Goal: Task Accomplishment & Management: Manage account settings

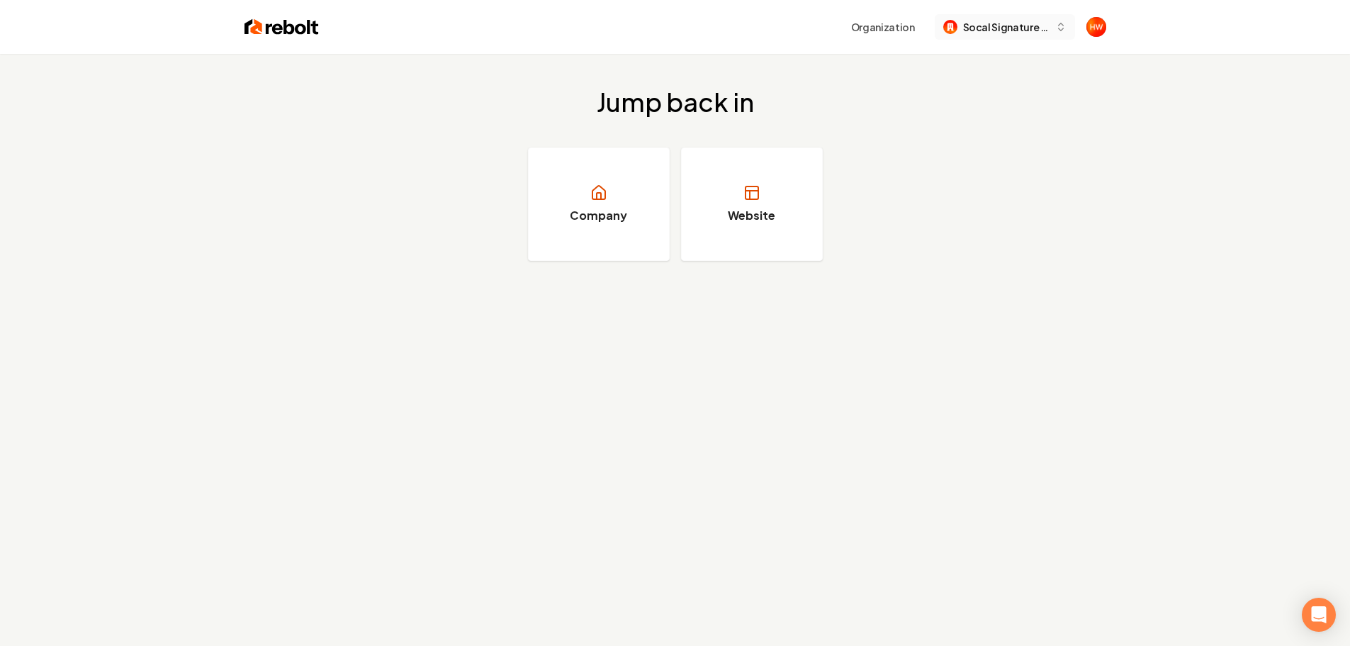
click at [988, 31] on span "Socal Signature Clean" at bounding box center [1006, 27] width 86 height 15
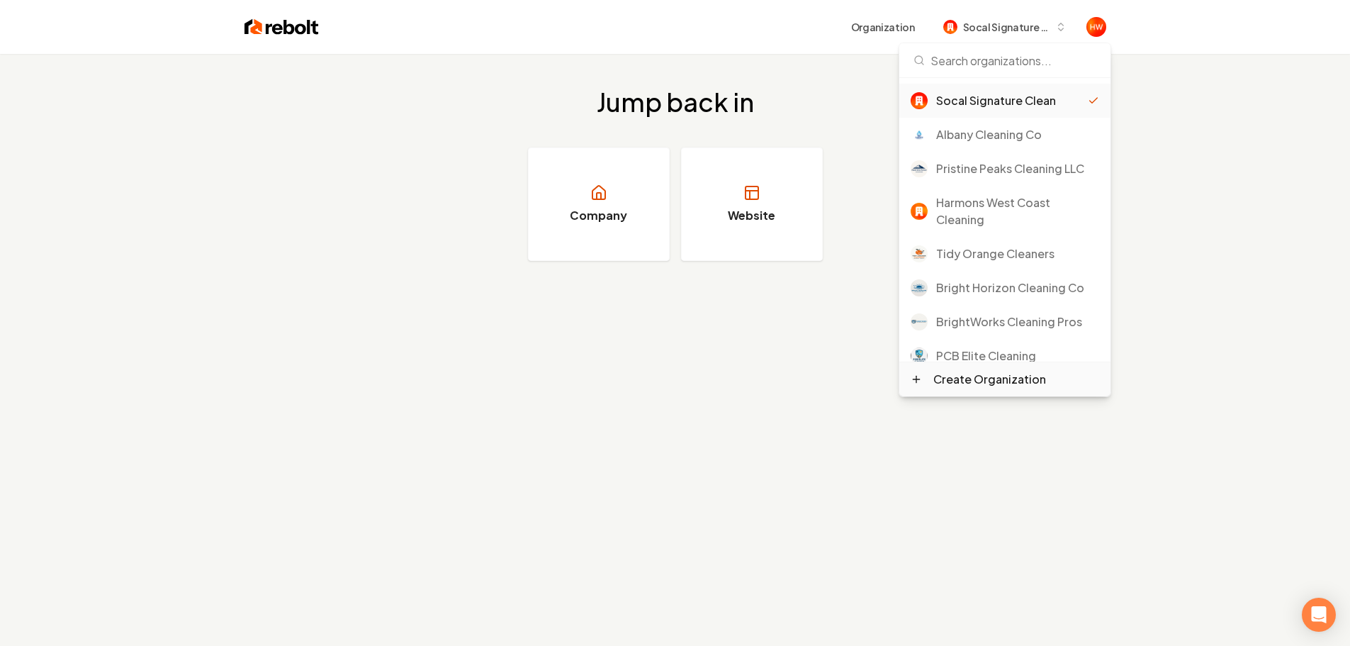
click at [1000, 384] on div "Create Organization" at bounding box center [990, 379] width 113 height 17
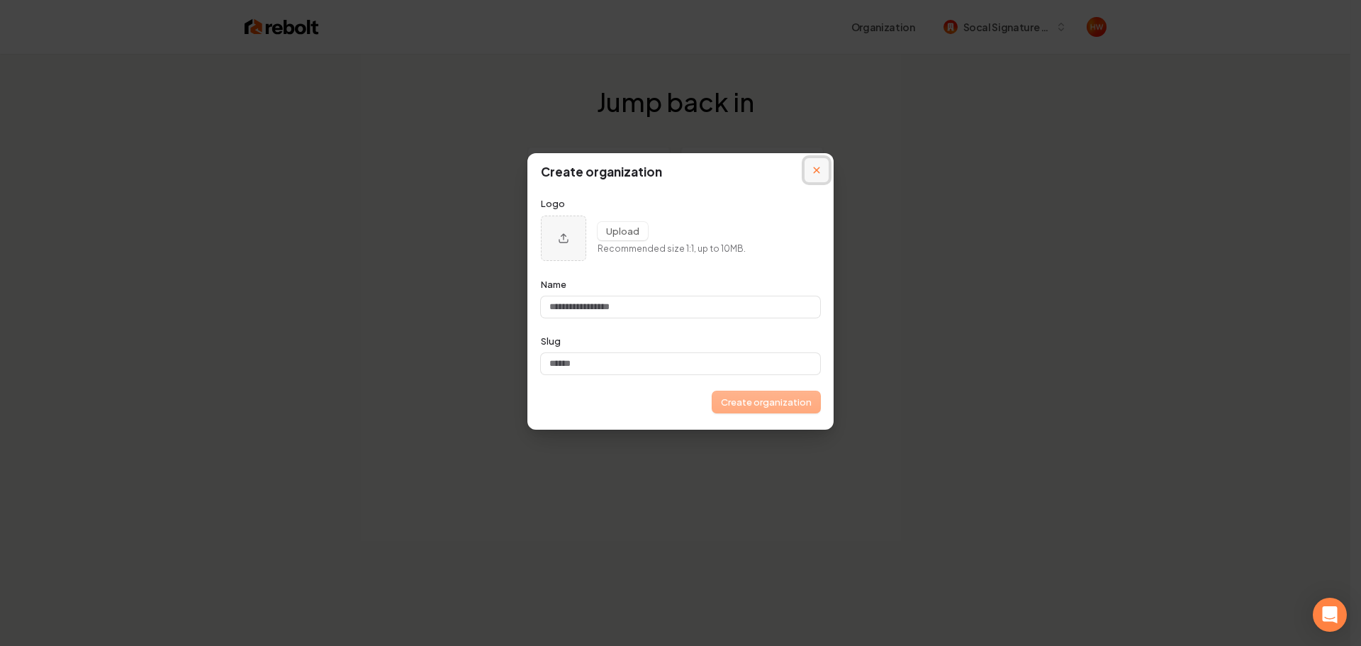
click at [819, 169] on icon "Close modal" at bounding box center [816, 170] width 7 height 7
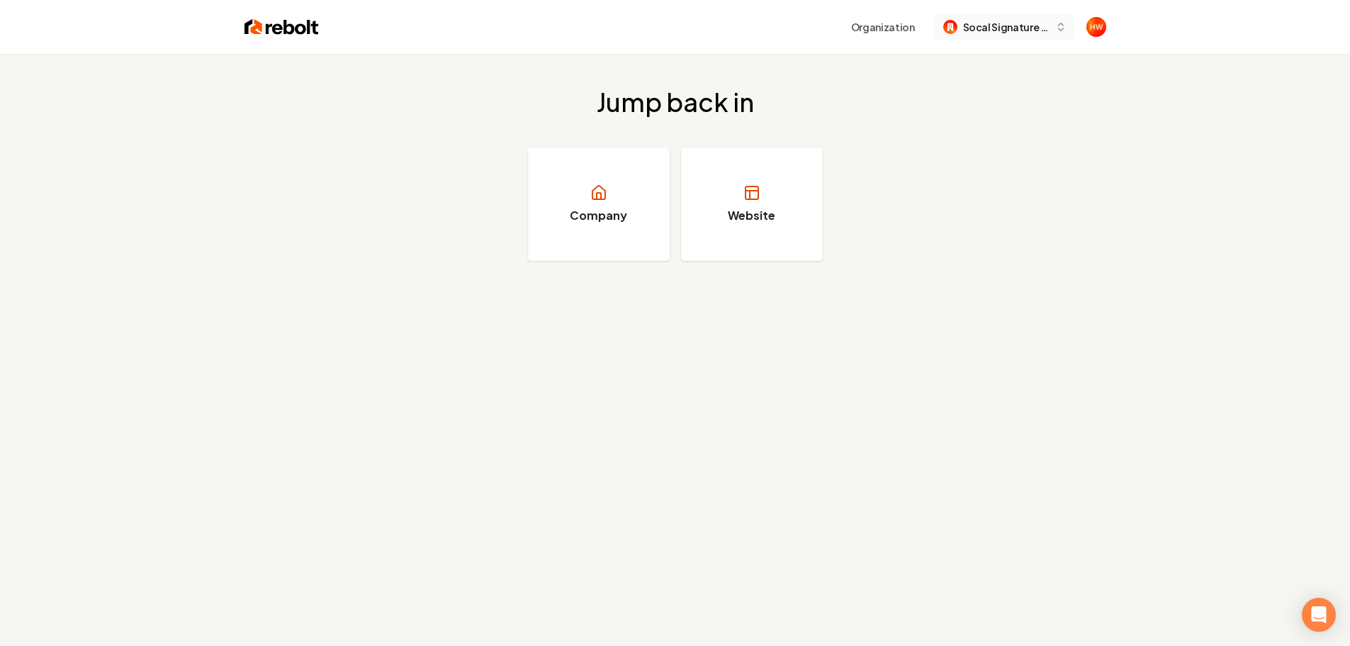
click at [994, 33] on span "Socal Signature Clean" at bounding box center [1006, 27] width 86 height 15
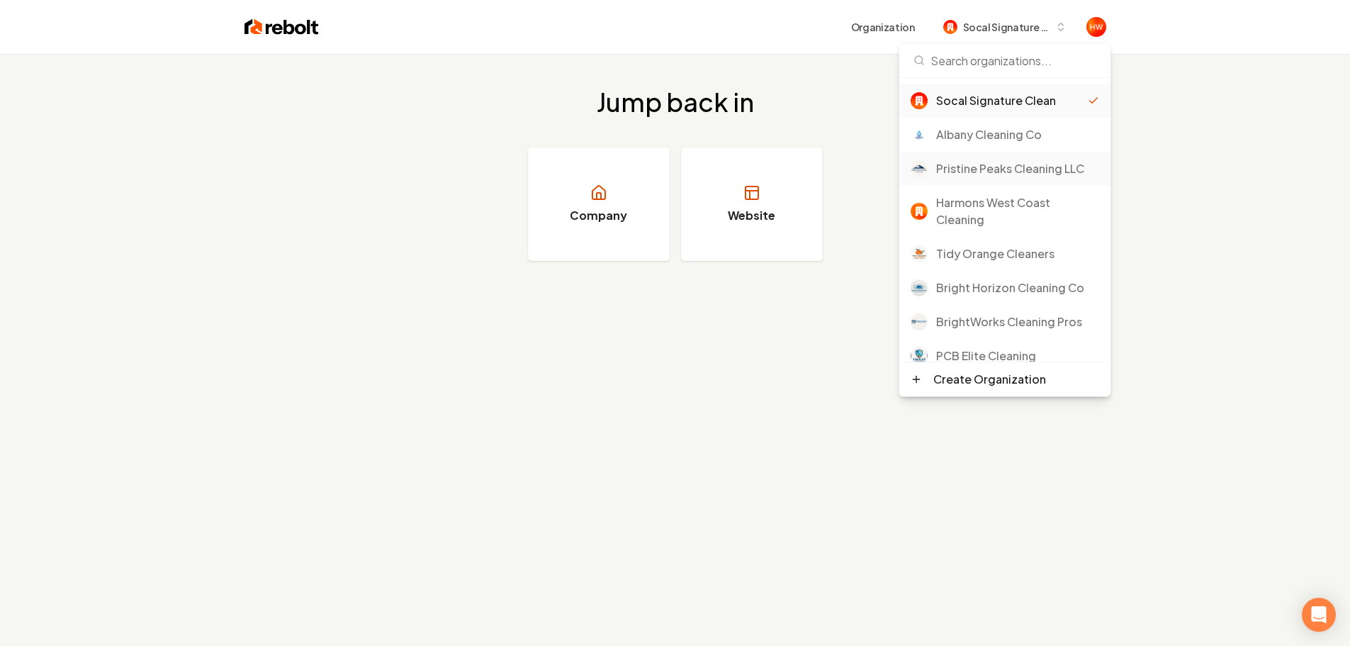
click at [982, 169] on div "Pristine Peaks Cleaning LLC" at bounding box center [1017, 168] width 163 height 17
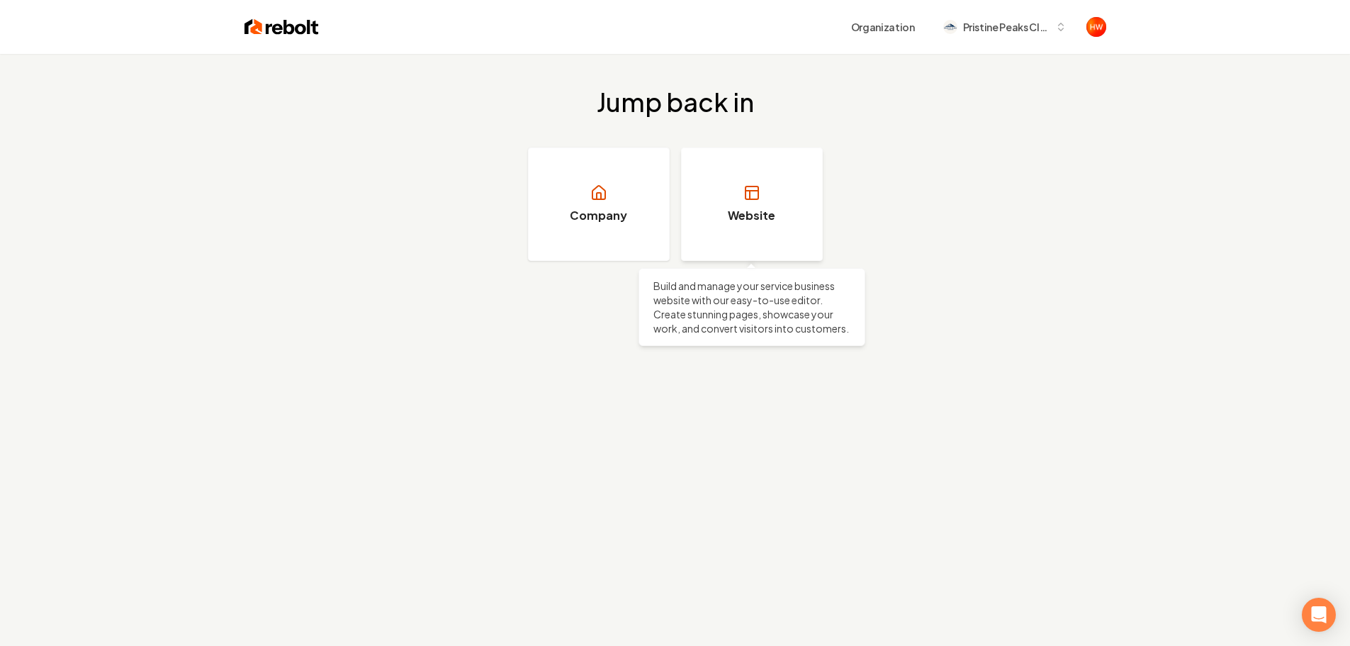
click at [744, 215] on h3 "Website" at bounding box center [751, 215] width 47 height 17
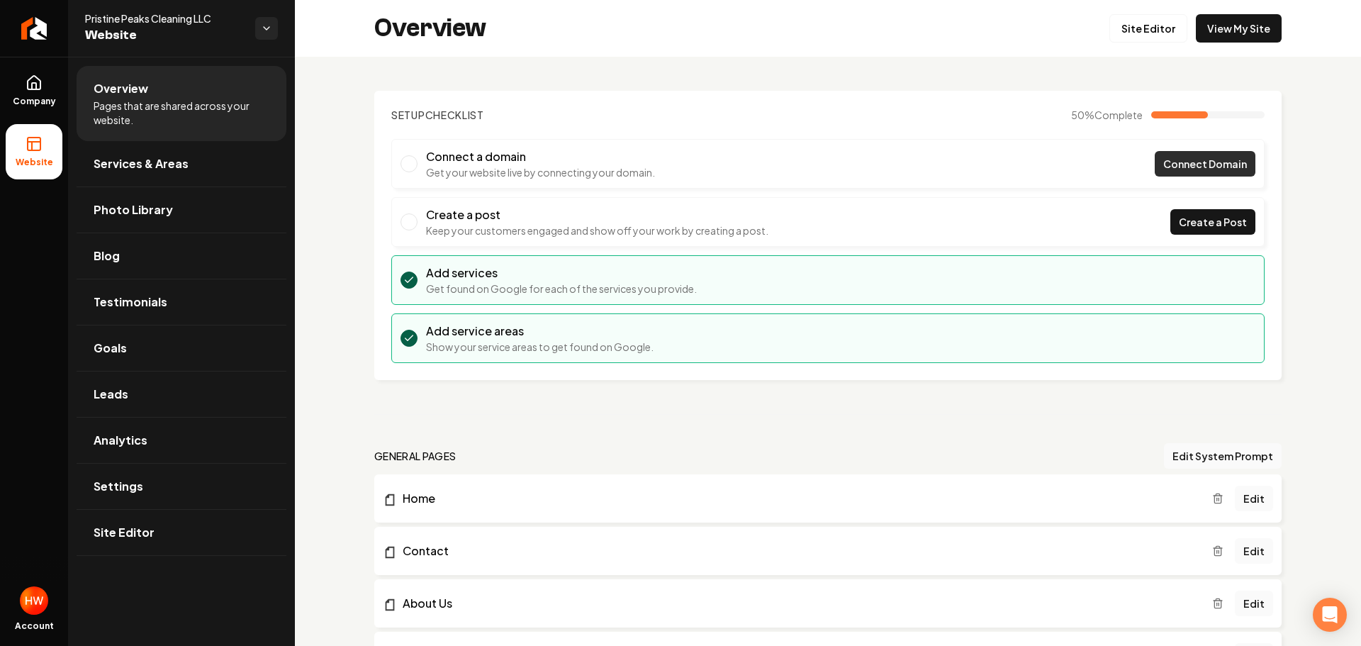
click at [1176, 167] on span "Connect Domain" at bounding box center [1205, 164] width 84 height 15
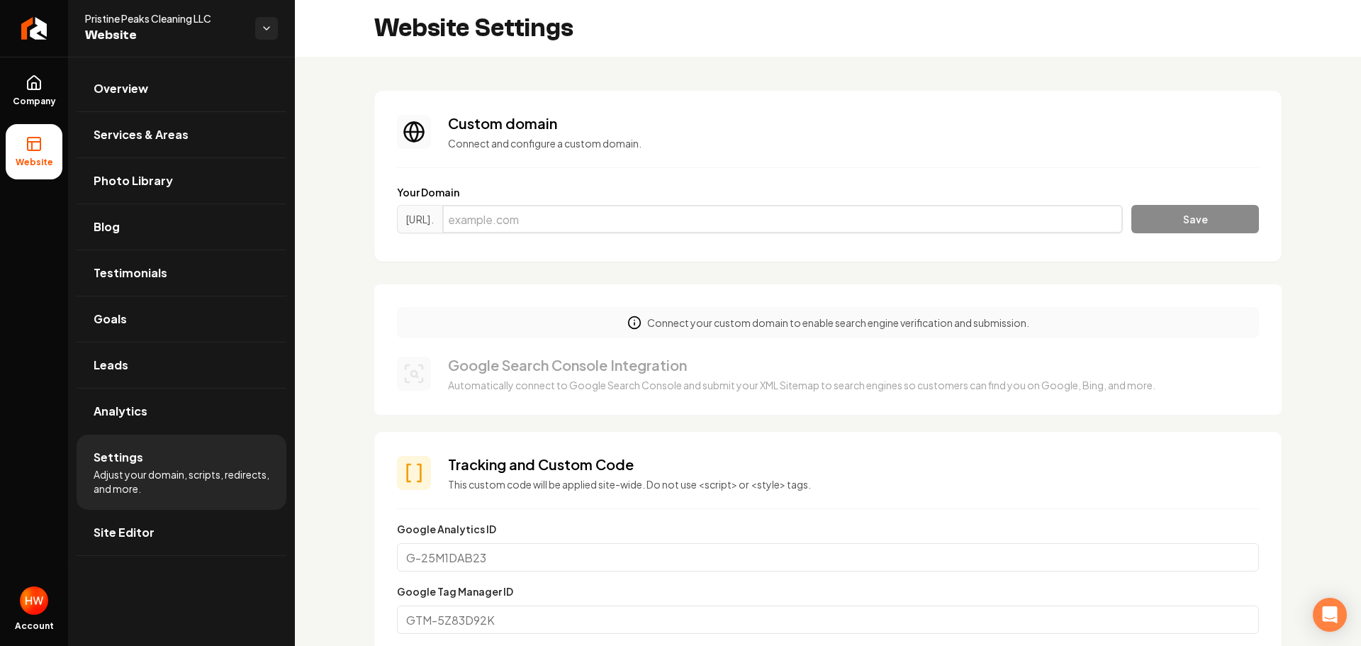
click at [953, 221] on input "Main content area" at bounding box center [782, 219] width 680 height 28
click at [603, 218] on input "Main content area" at bounding box center [782, 219] width 680 height 28
paste input "pristinepeakscleaningak.com"
type input "pristinepeakscleaningak.com"
click at [1209, 220] on button "Save" at bounding box center [1195, 219] width 128 height 28
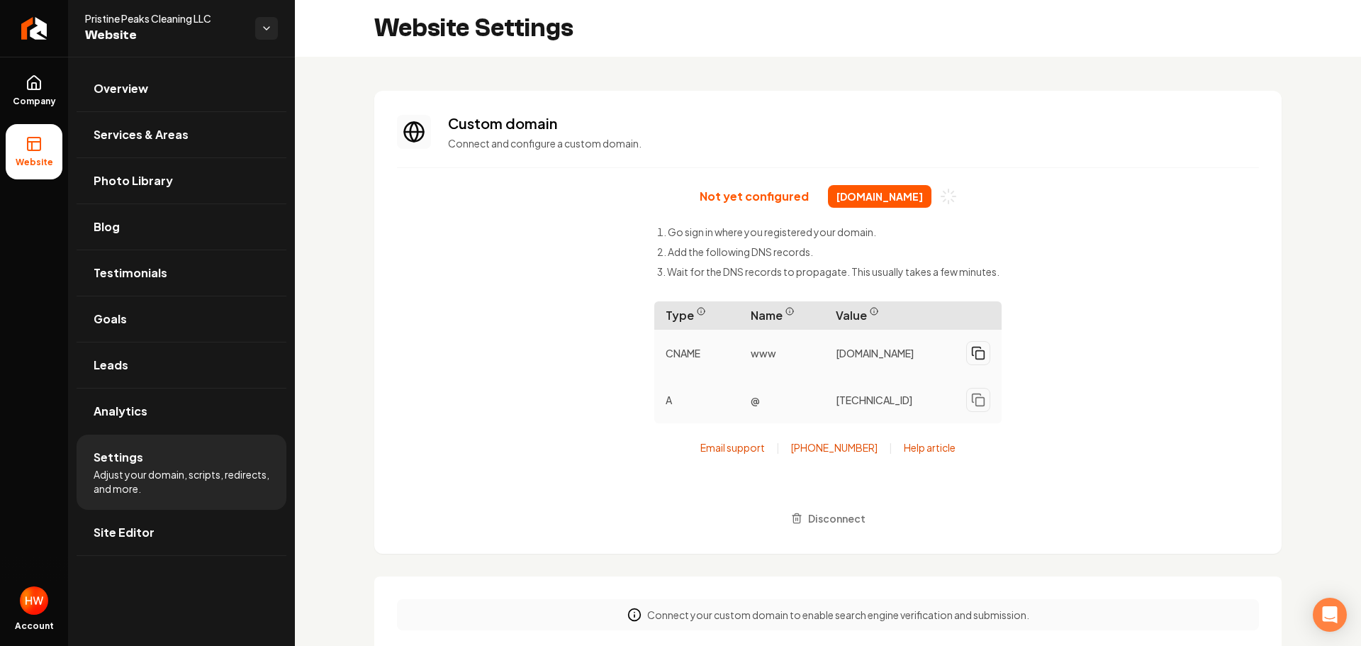
click at [975, 359] on icon "Main content area" at bounding box center [978, 353] width 14 height 14
drag, startPoint x: 975, startPoint y: 406, endPoint x: 987, endPoint y: 439, distance: 35.4
click at [975, 407] on icon "Main content area" at bounding box center [978, 400] width 14 height 14
click at [144, 416] on span "Analytics" at bounding box center [121, 411] width 54 height 17
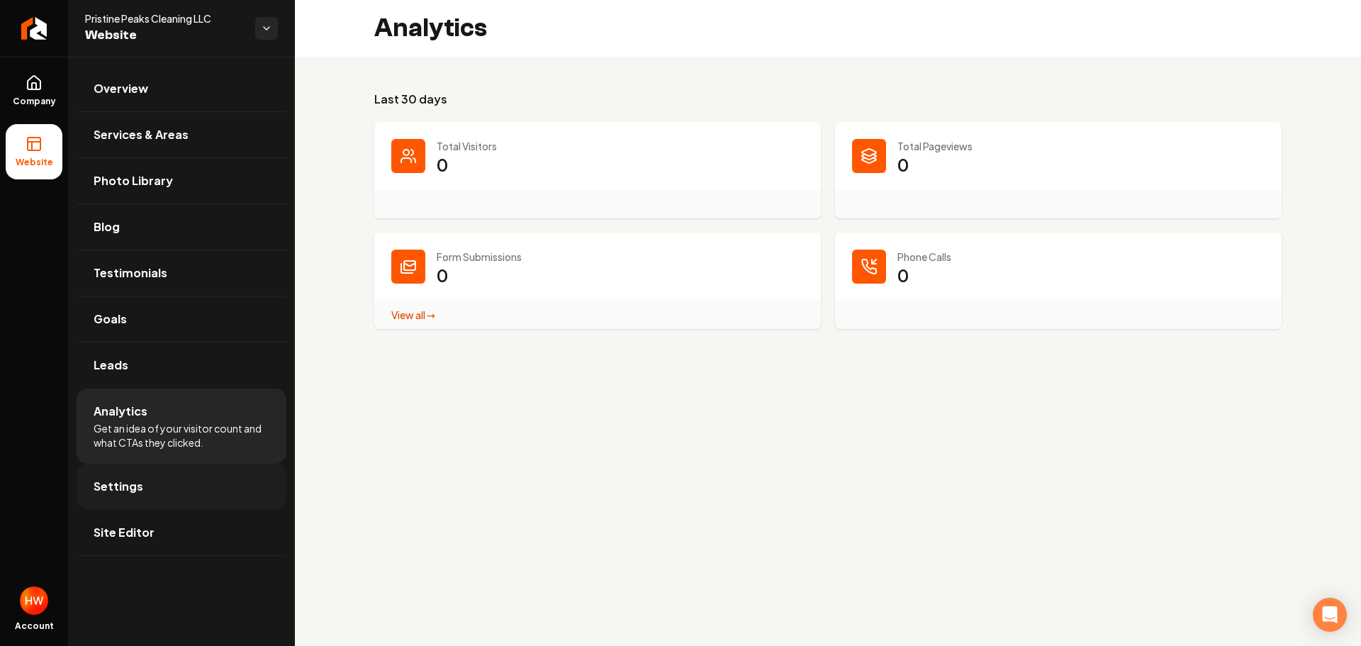
click at [155, 483] on link "Settings" at bounding box center [182, 486] width 210 height 45
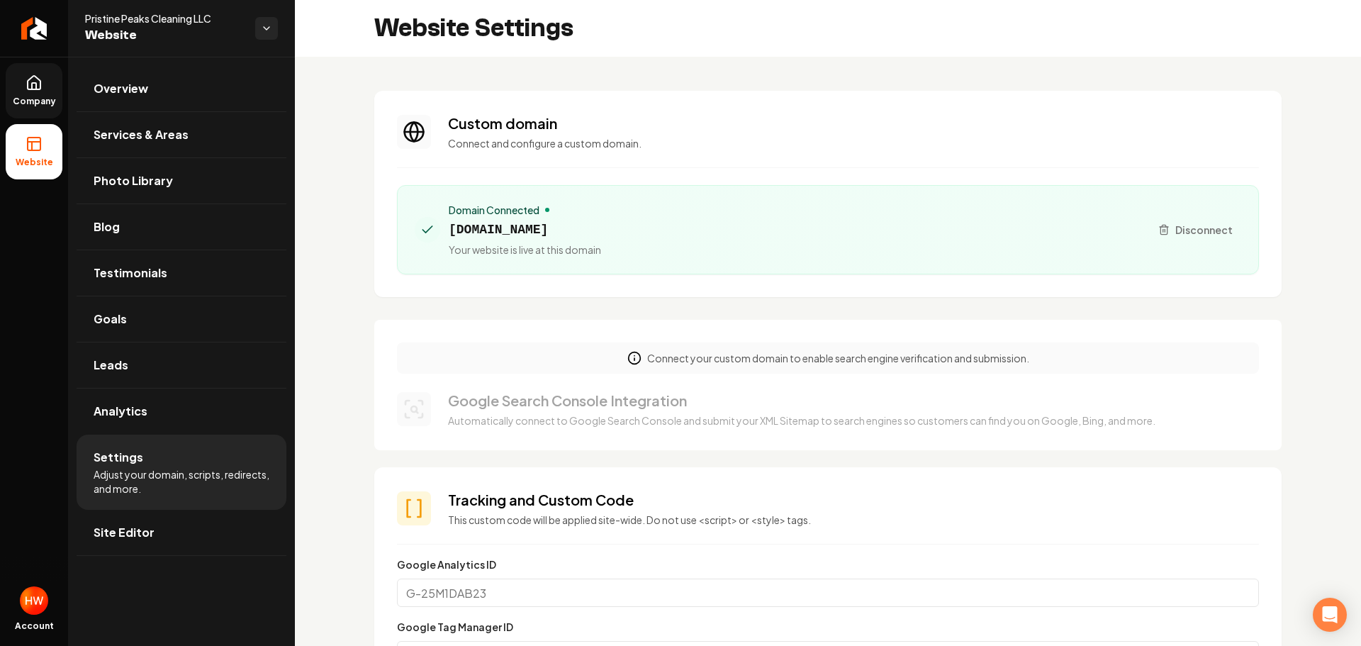
click at [33, 90] on icon at bounding box center [34, 82] width 17 height 17
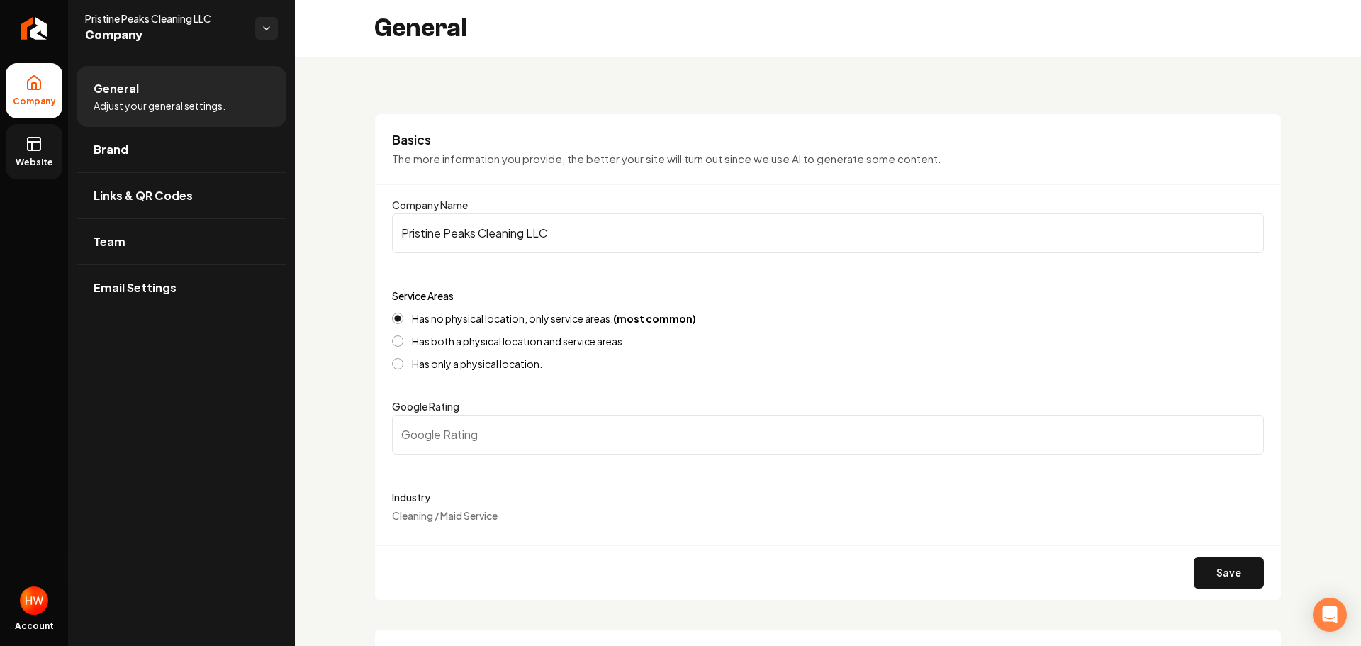
click at [39, 144] on icon at bounding box center [34, 143] width 17 height 17
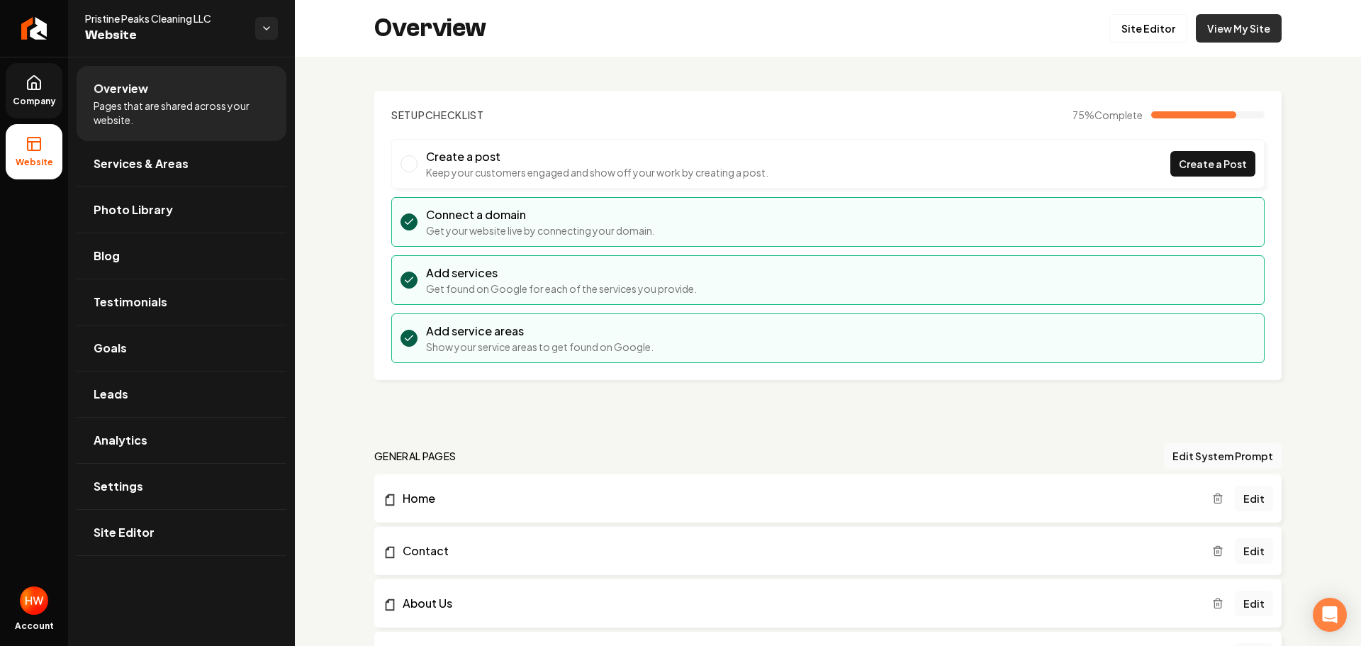
click at [1217, 29] on link "View My Site" at bounding box center [1239, 28] width 86 height 28
click at [31, 34] on icon "Return to dashboard" at bounding box center [34, 28] width 23 height 23
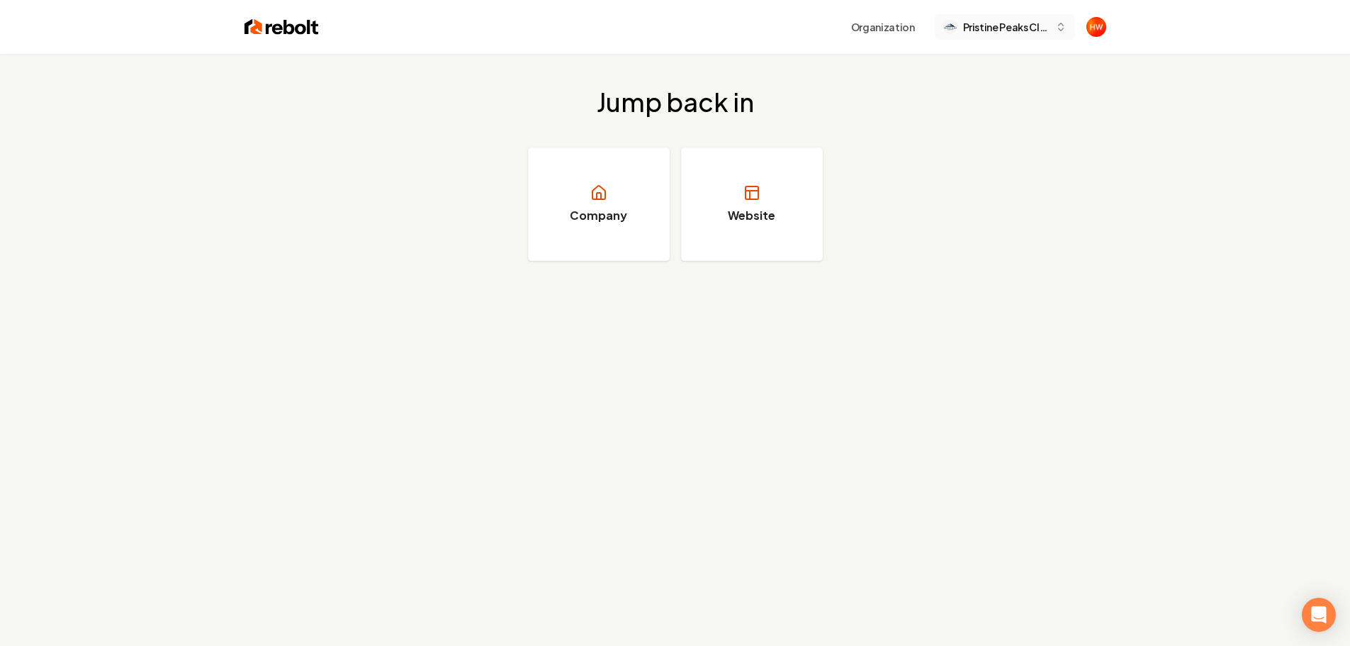
click at [982, 28] on span "Pristine Peaks Cleaning LLC" at bounding box center [1006, 27] width 86 height 15
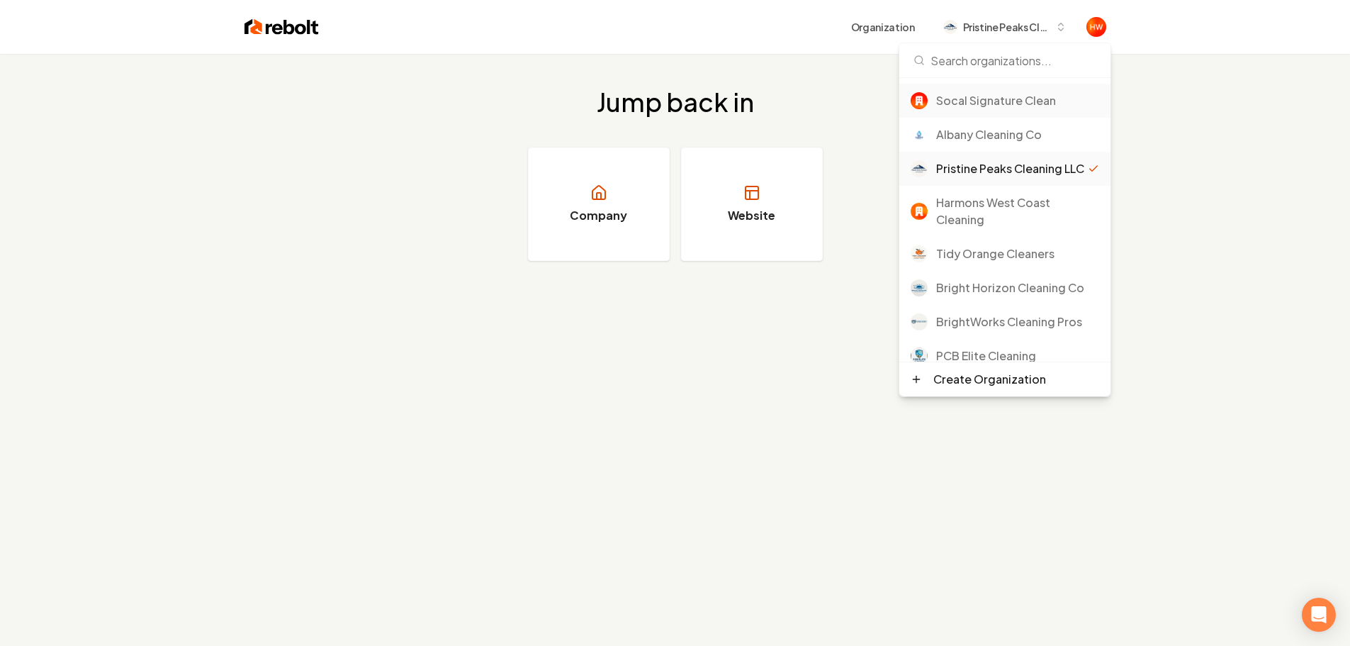
click at [992, 98] on div "Socal Signature Clean" at bounding box center [1017, 100] width 163 height 17
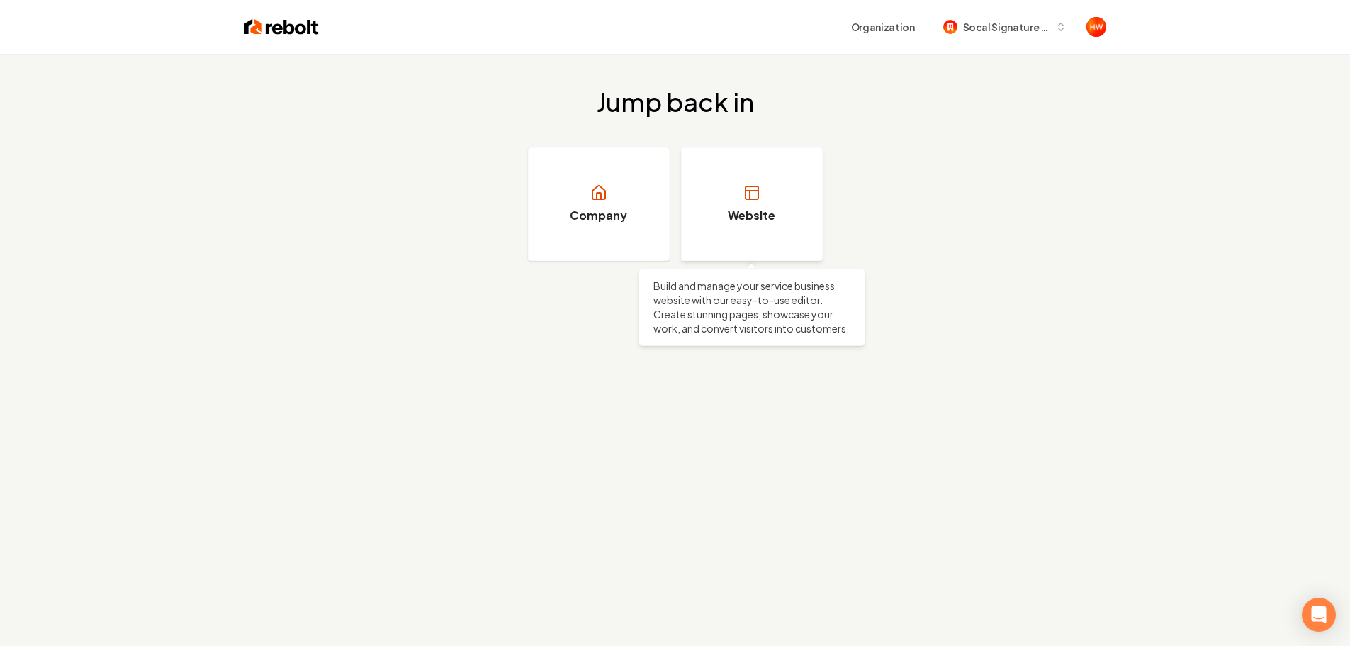
click at [757, 182] on link "Website" at bounding box center [752, 203] width 142 height 113
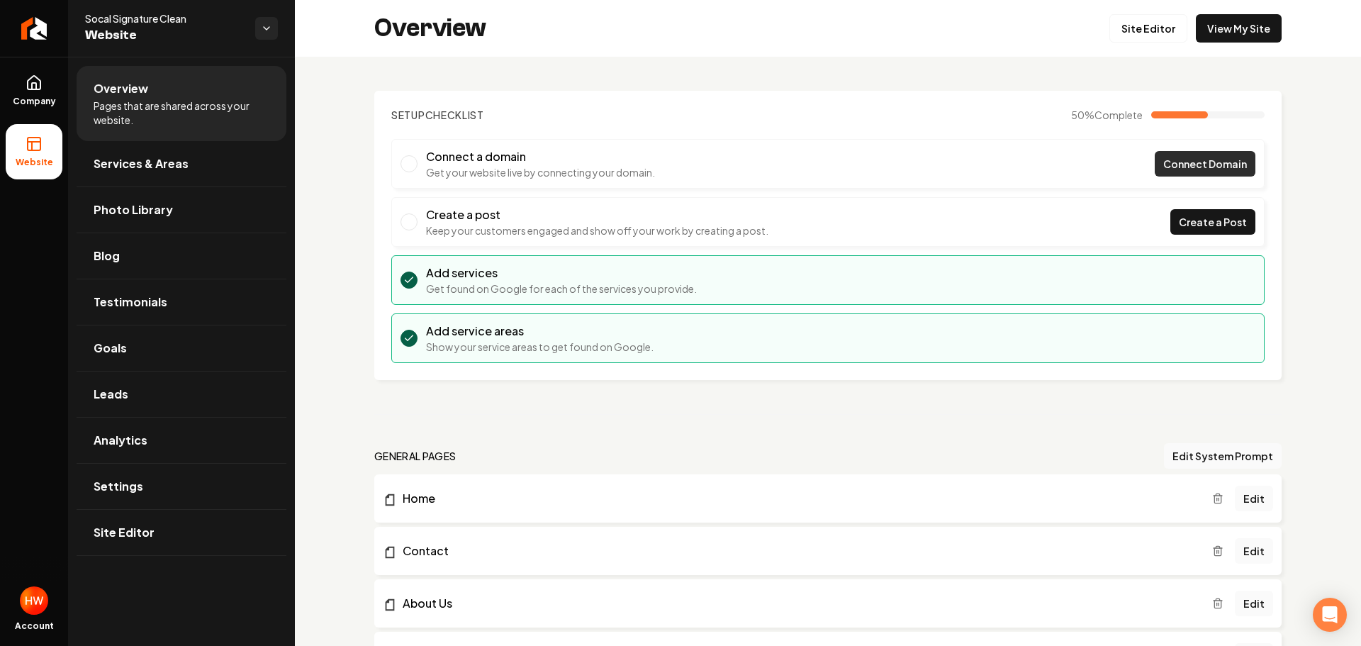
click at [1155, 165] on link "Connect Domain" at bounding box center [1205, 164] width 101 height 26
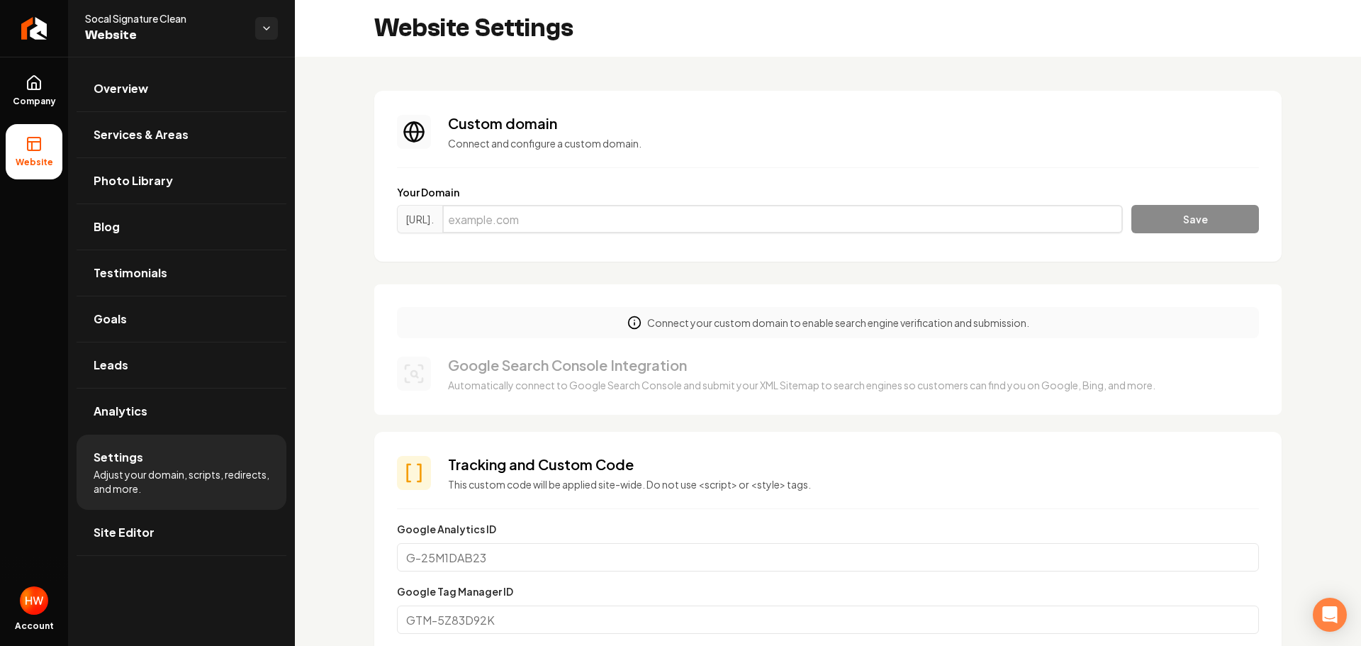
click at [683, 213] on input "Main content area" at bounding box center [782, 219] width 680 height 28
paste input "socalsignatureclean.com"
type input "socalsignatureclean.com"
click at [1172, 226] on button "Save" at bounding box center [1195, 219] width 128 height 28
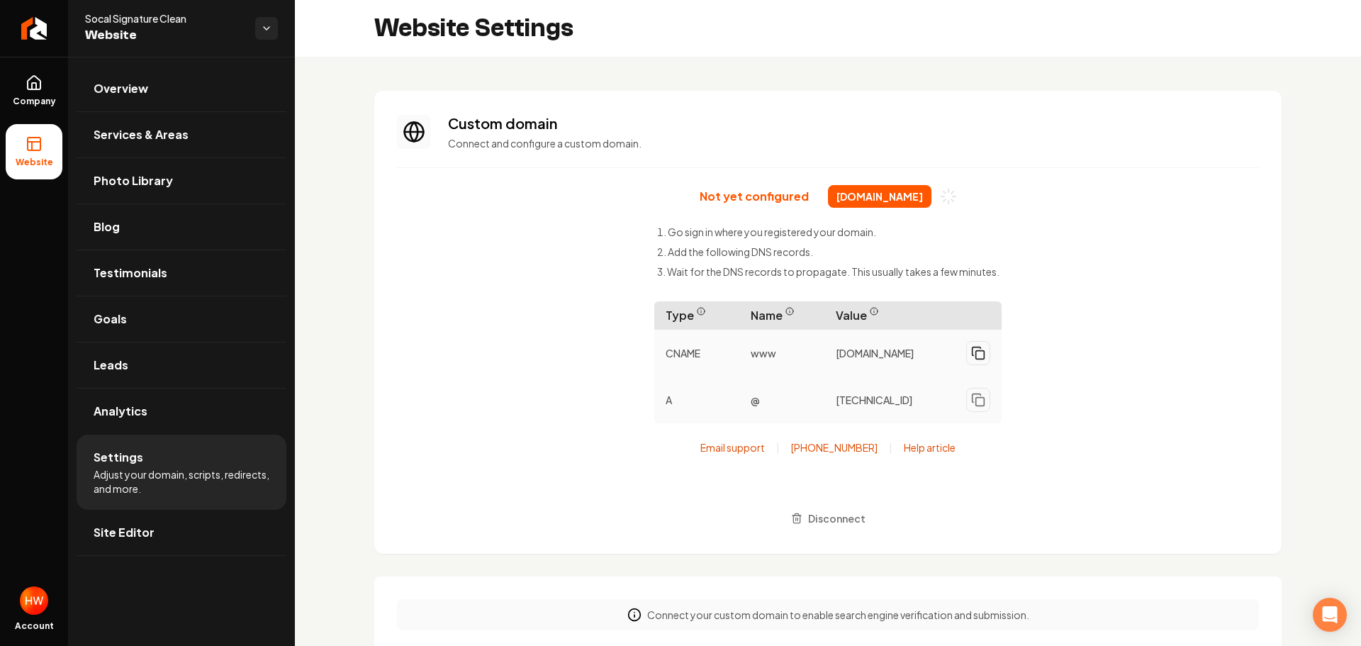
click at [980, 352] on rect "Main content area" at bounding box center [980, 355] width 9 height 9
click at [973, 398] on icon "Main content area" at bounding box center [976, 398] width 9 height 9
click at [157, 529] on link "Site Editor" at bounding box center [182, 532] width 210 height 45
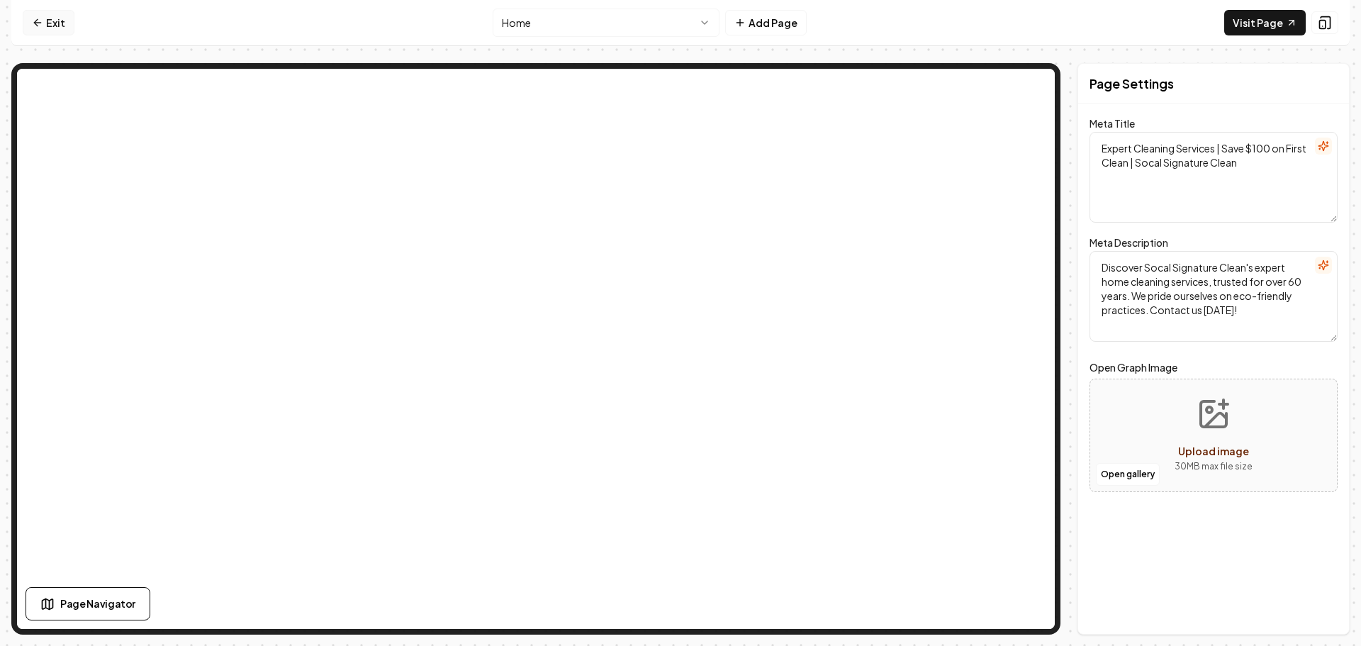
click at [58, 21] on link "Exit" at bounding box center [49, 23] width 52 height 26
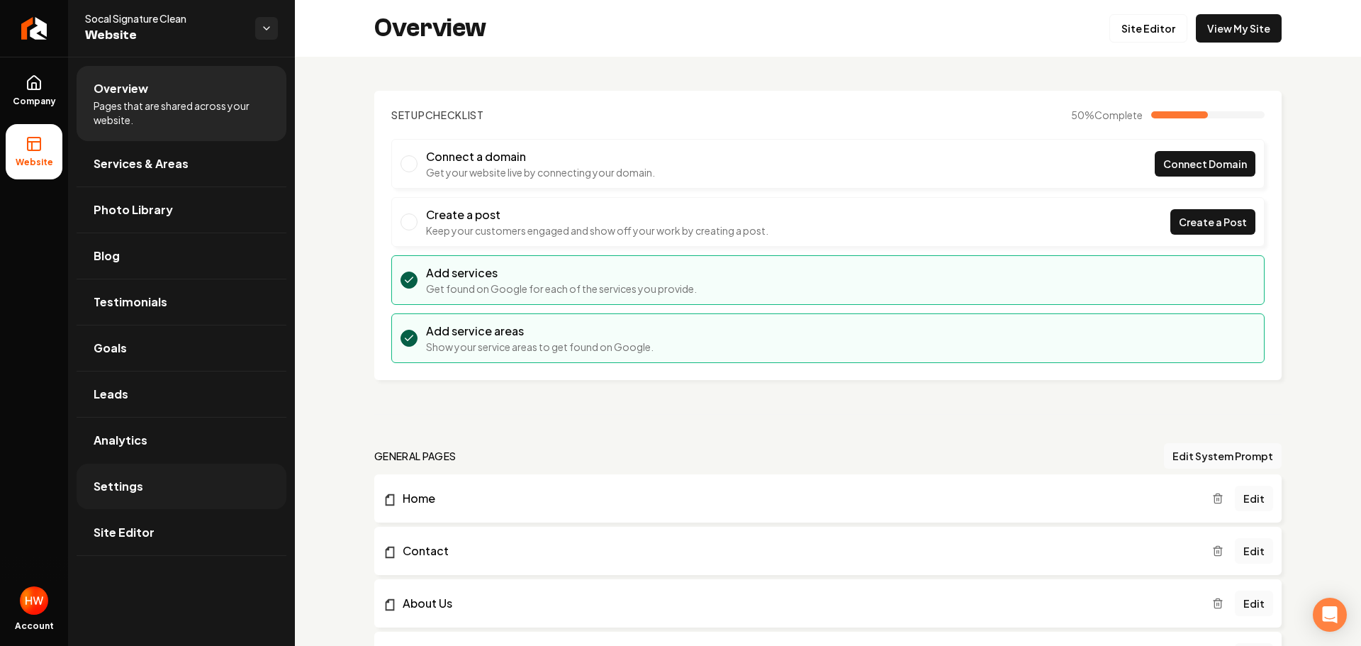
click at [179, 483] on link "Settings" at bounding box center [182, 486] width 210 height 45
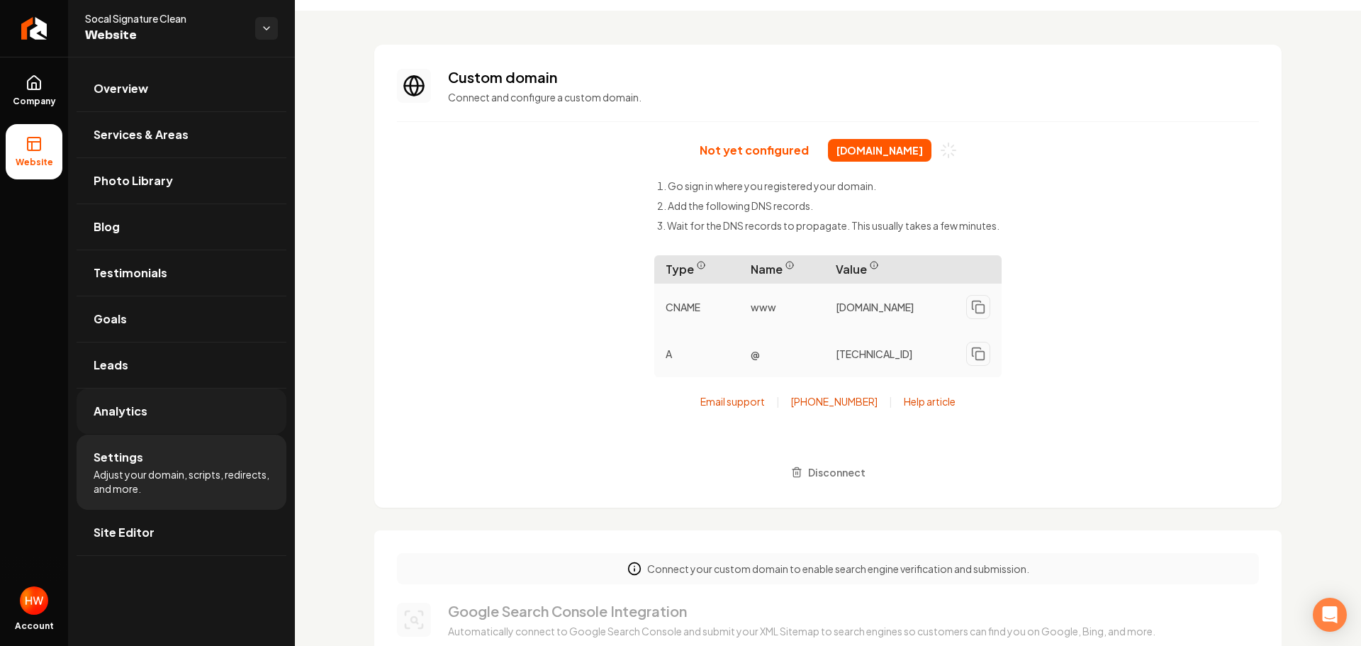
scroll to position [71, 0]
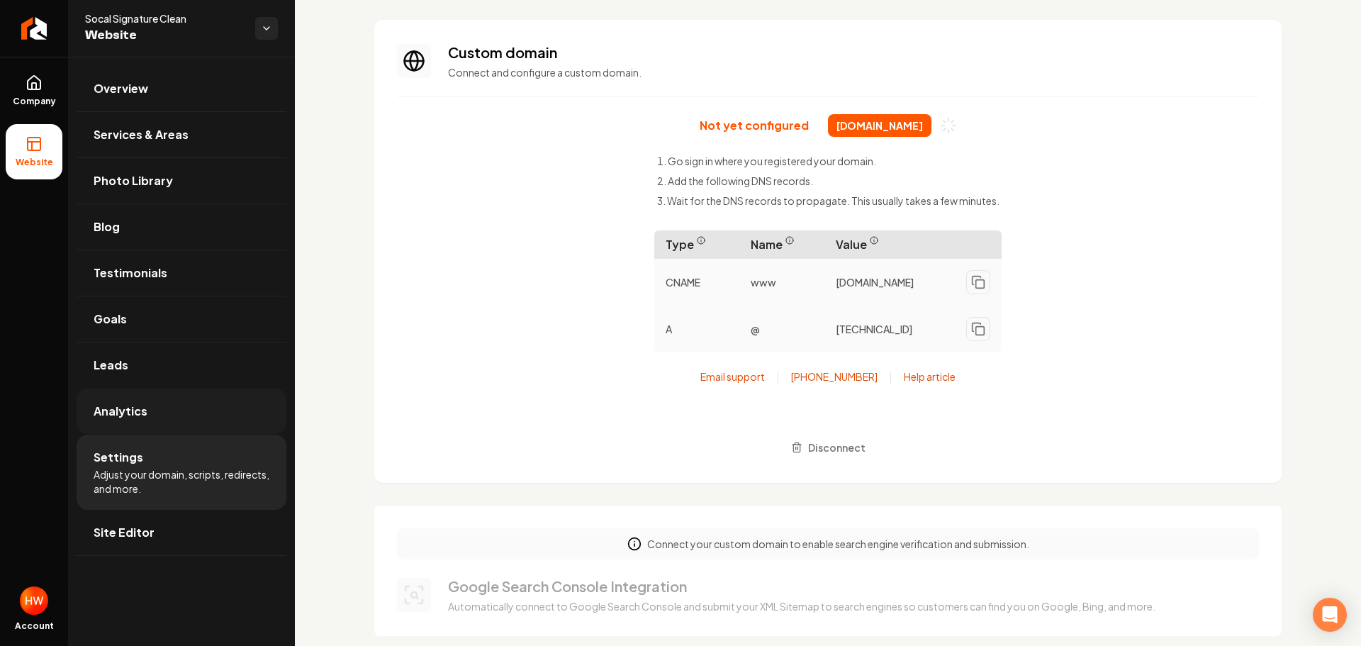
click at [144, 411] on span "Analytics" at bounding box center [121, 411] width 54 height 17
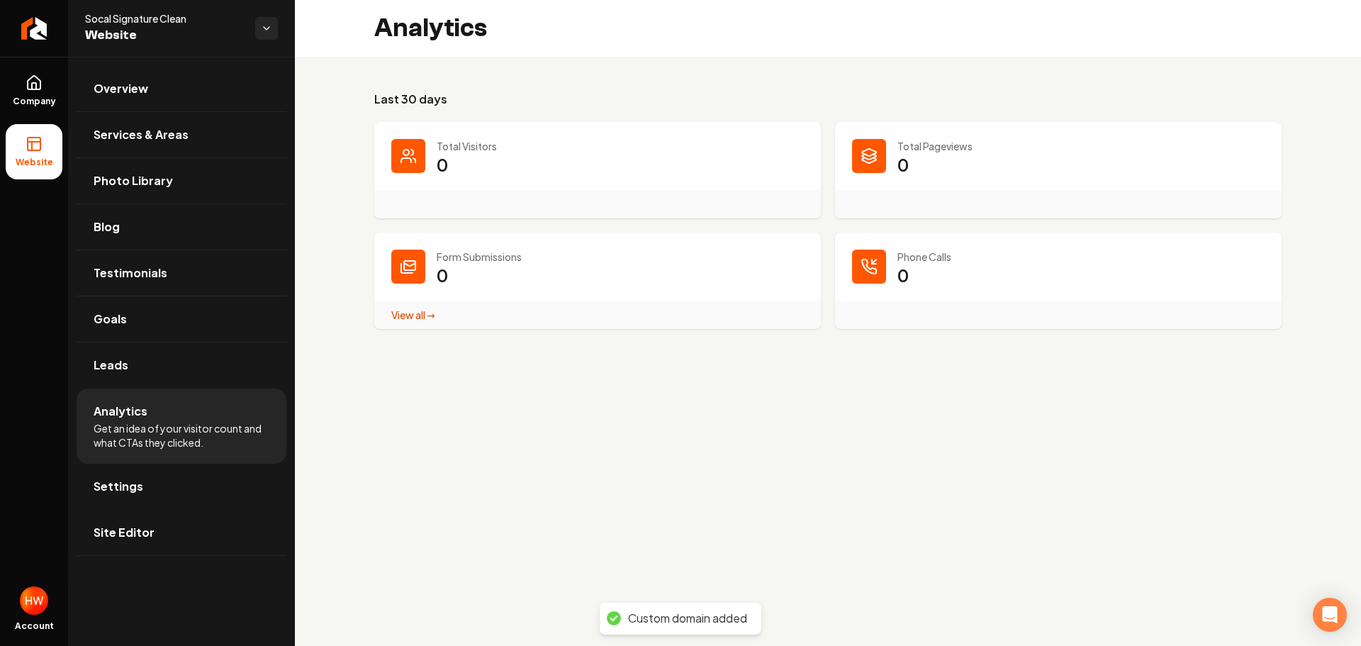
drag, startPoint x: 137, startPoint y: 476, endPoint x: 143, endPoint y: 458, distance: 19.5
click at [138, 476] on link "Settings" at bounding box center [182, 486] width 210 height 45
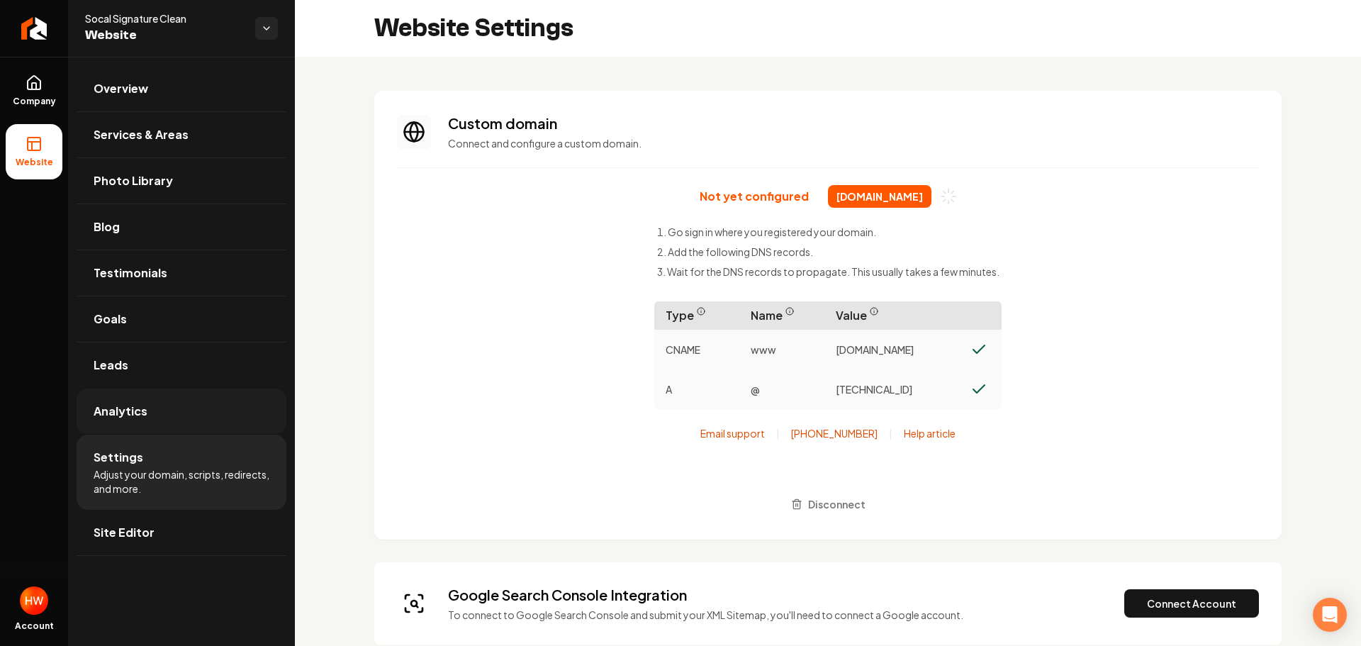
click at [184, 422] on link "Analytics" at bounding box center [182, 410] width 210 height 45
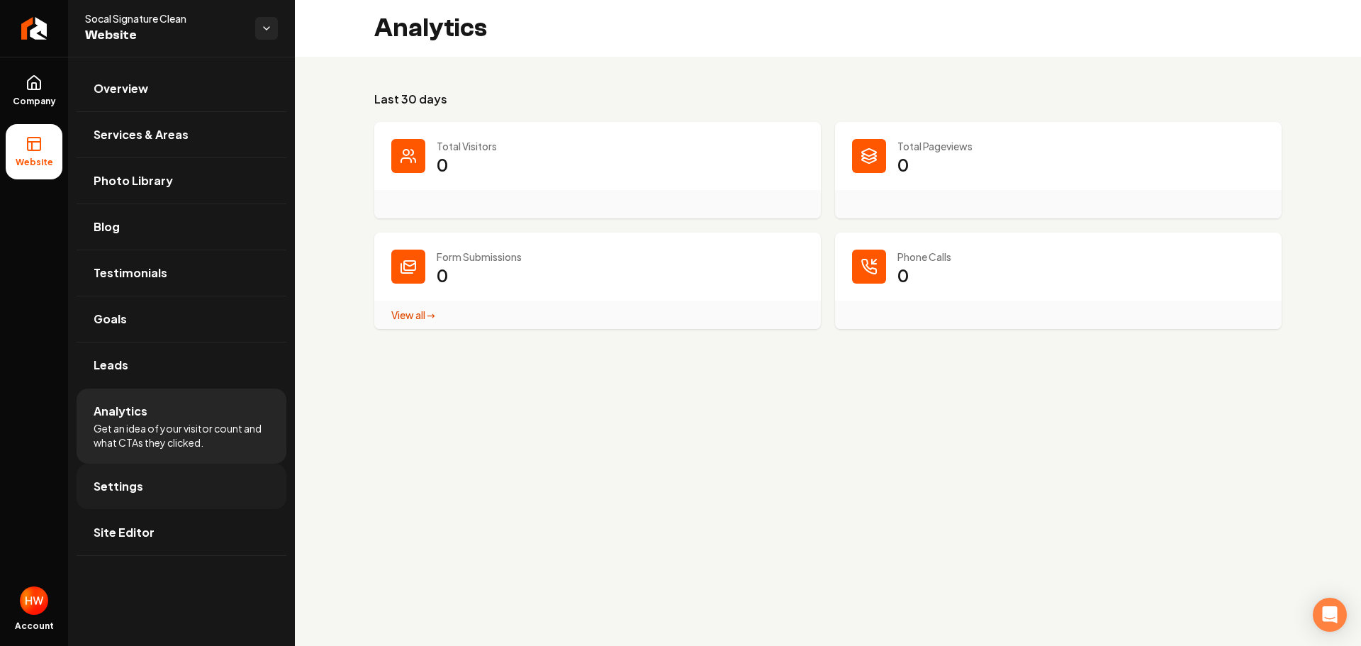
click at [152, 476] on link "Settings" at bounding box center [182, 486] width 210 height 45
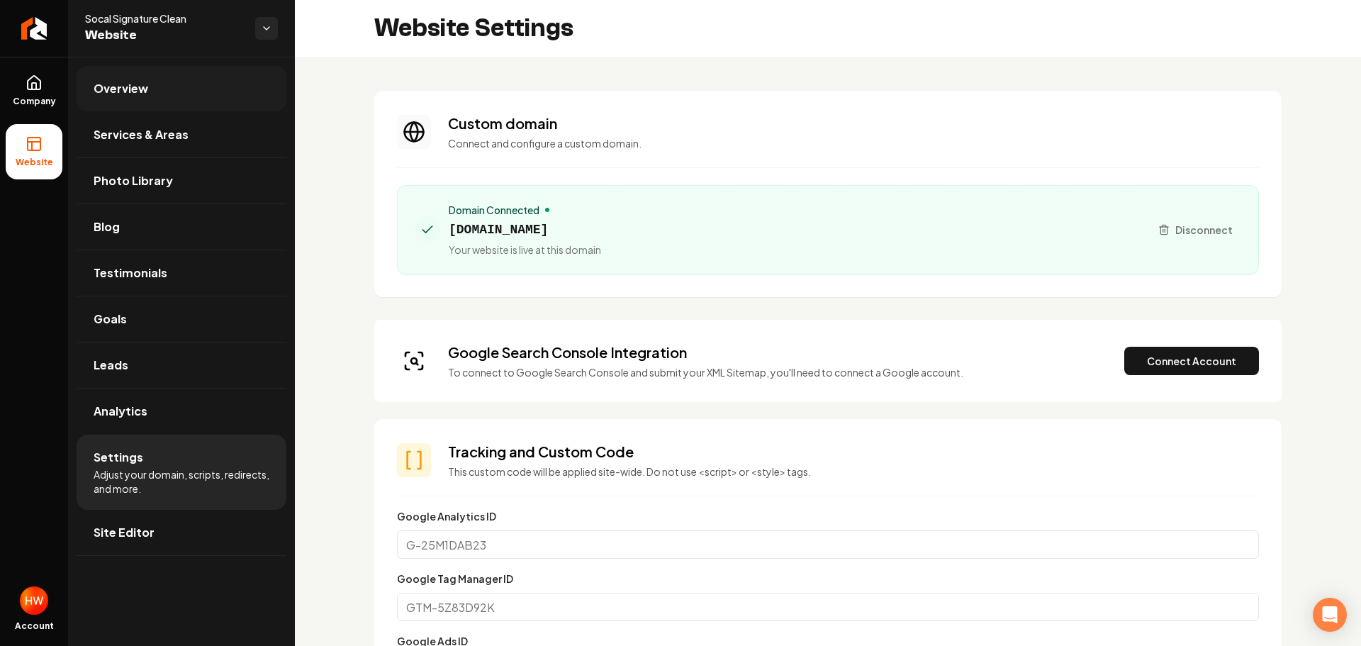
click at [154, 96] on link "Overview" at bounding box center [182, 88] width 210 height 45
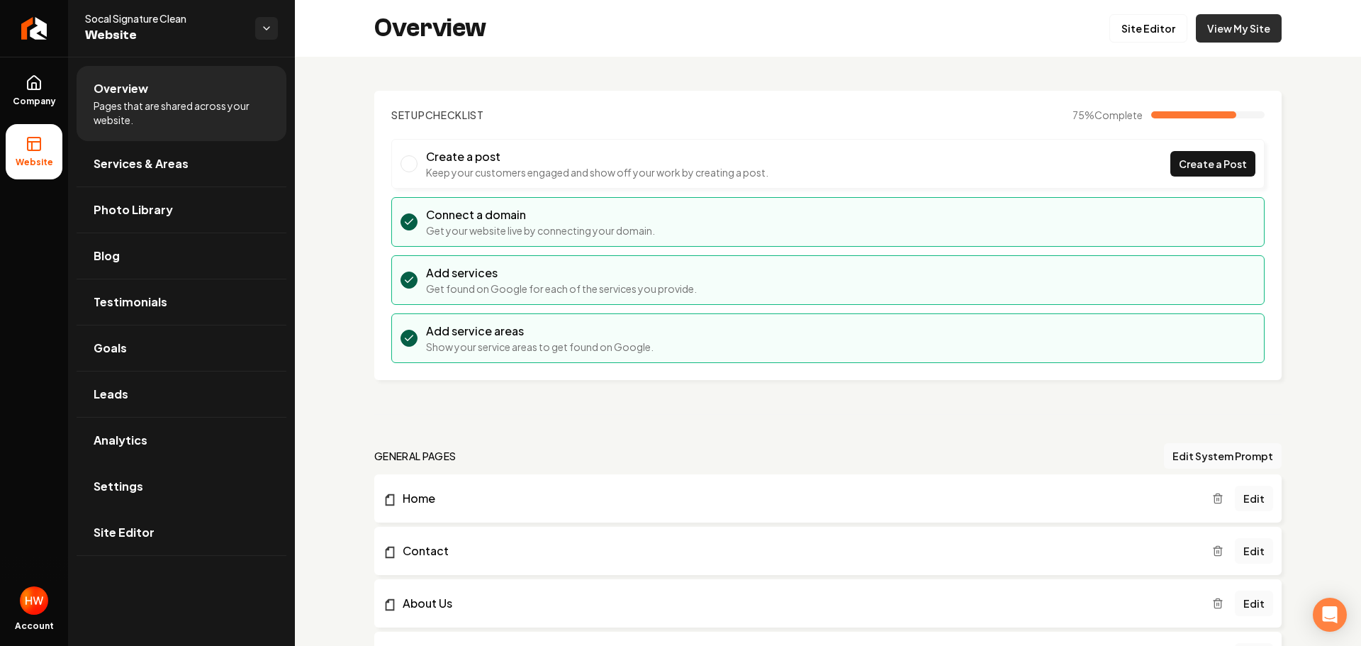
click at [1218, 30] on link "View My Site" at bounding box center [1239, 28] width 86 height 28
click at [30, 21] on icon "Return to dashboard" at bounding box center [34, 28] width 23 height 23
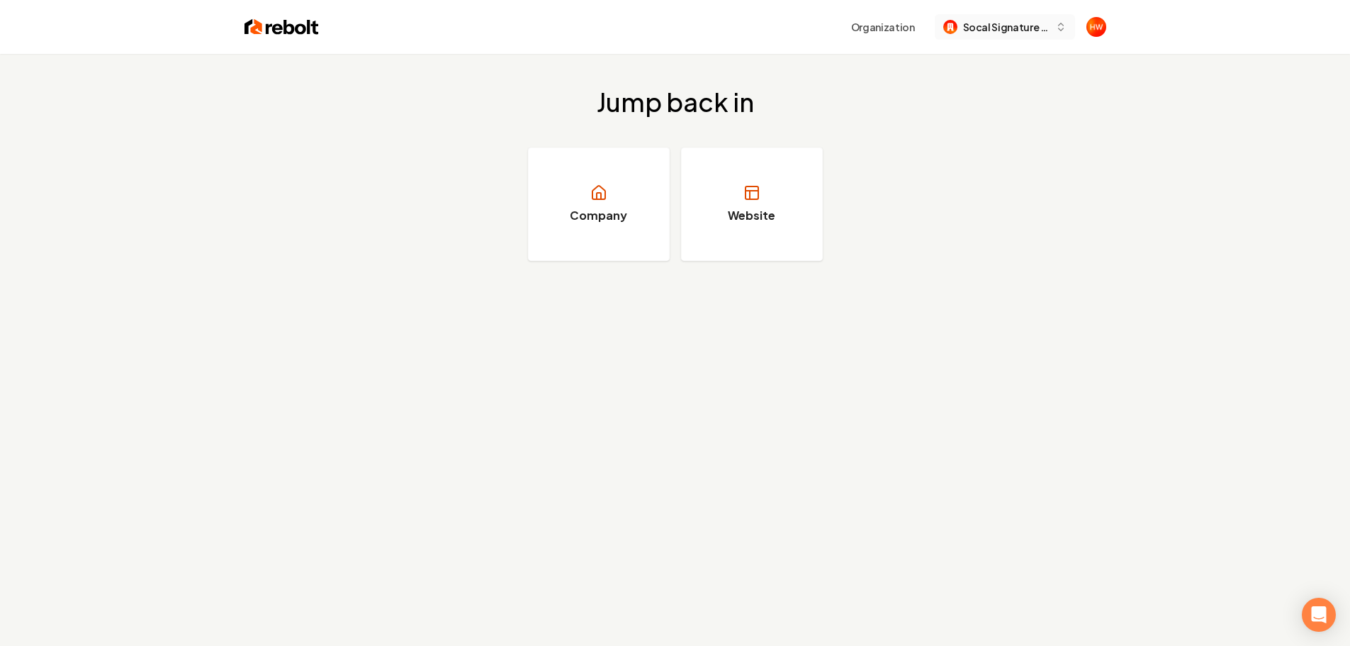
click at [993, 30] on span "Socal Signature Clean" at bounding box center [1006, 27] width 86 height 15
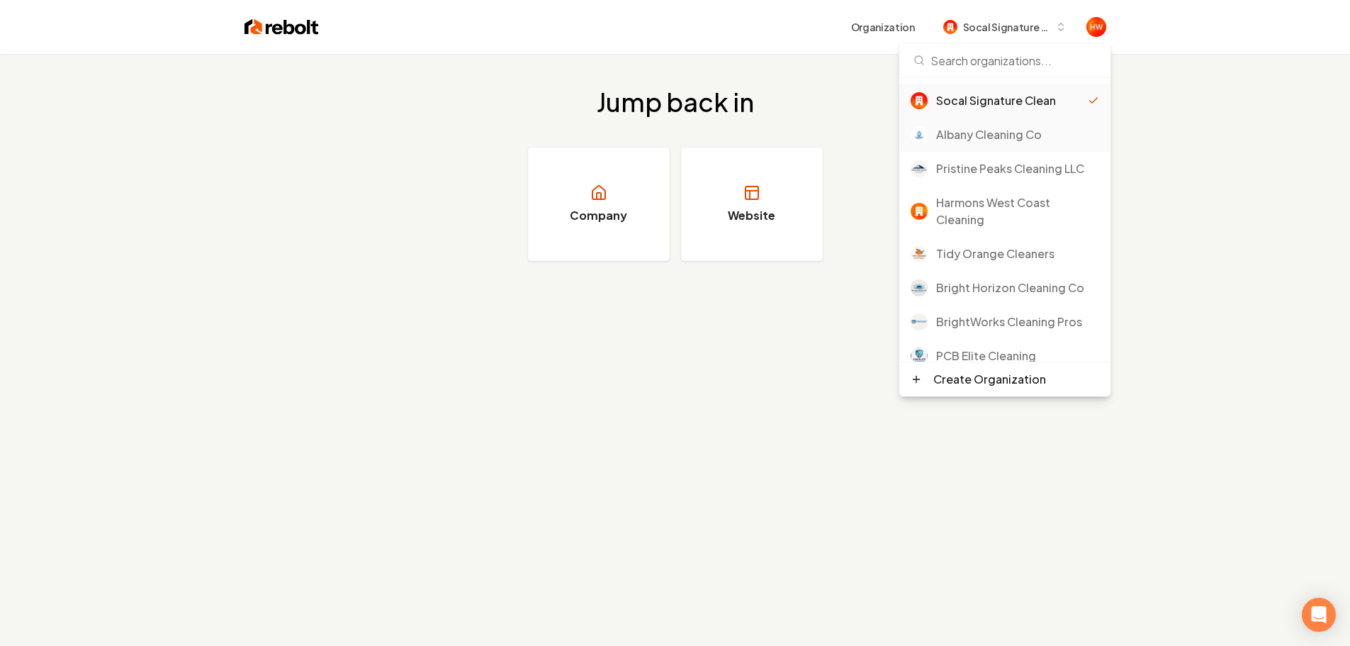
click at [981, 137] on div "Albany Cleaning Co" at bounding box center [1017, 134] width 163 height 17
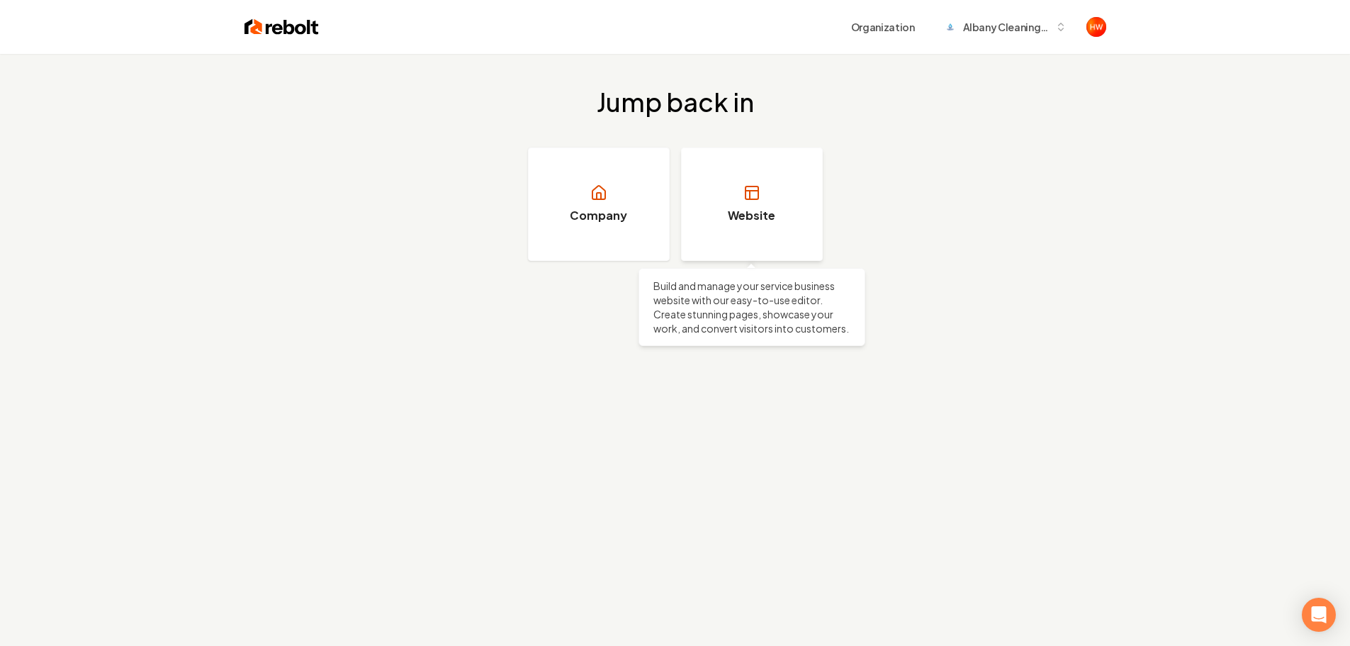
click at [717, 186] on link "Website" at bounding box center [752, 203] width 142 height 113
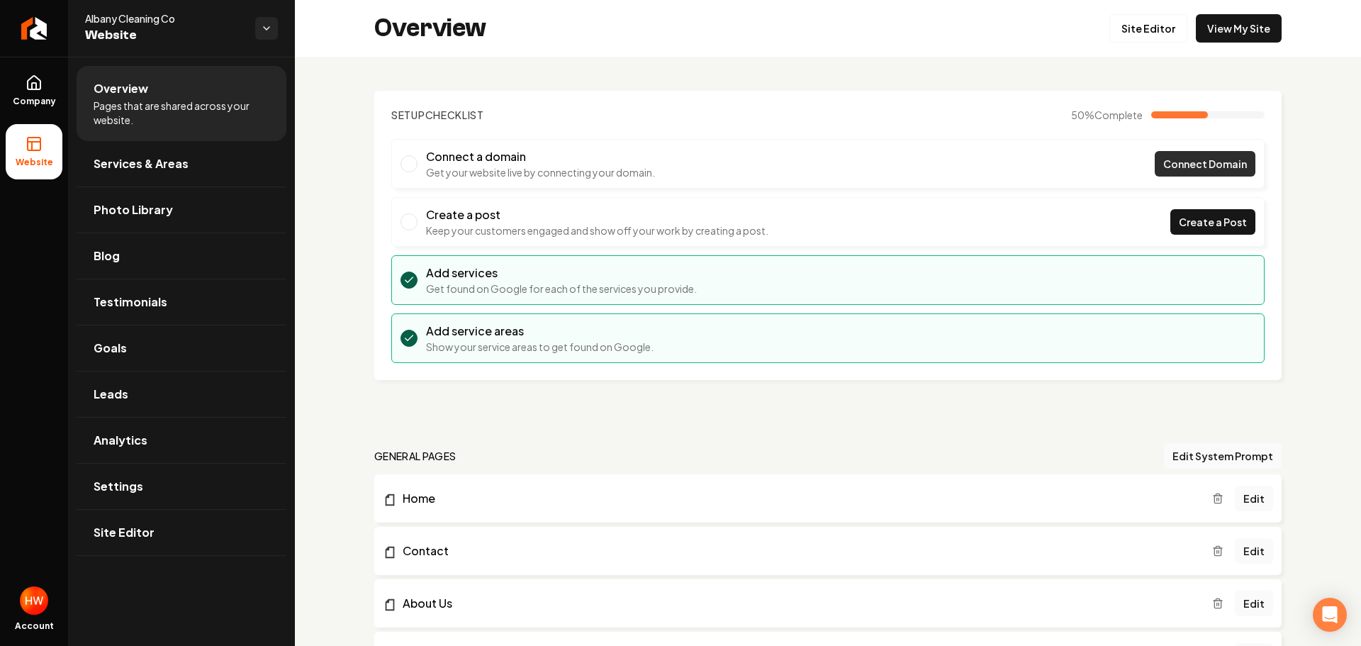
click at [1170, 165] on span "Connect Domain" at bounding box center [1205, 164] width 84 height 15
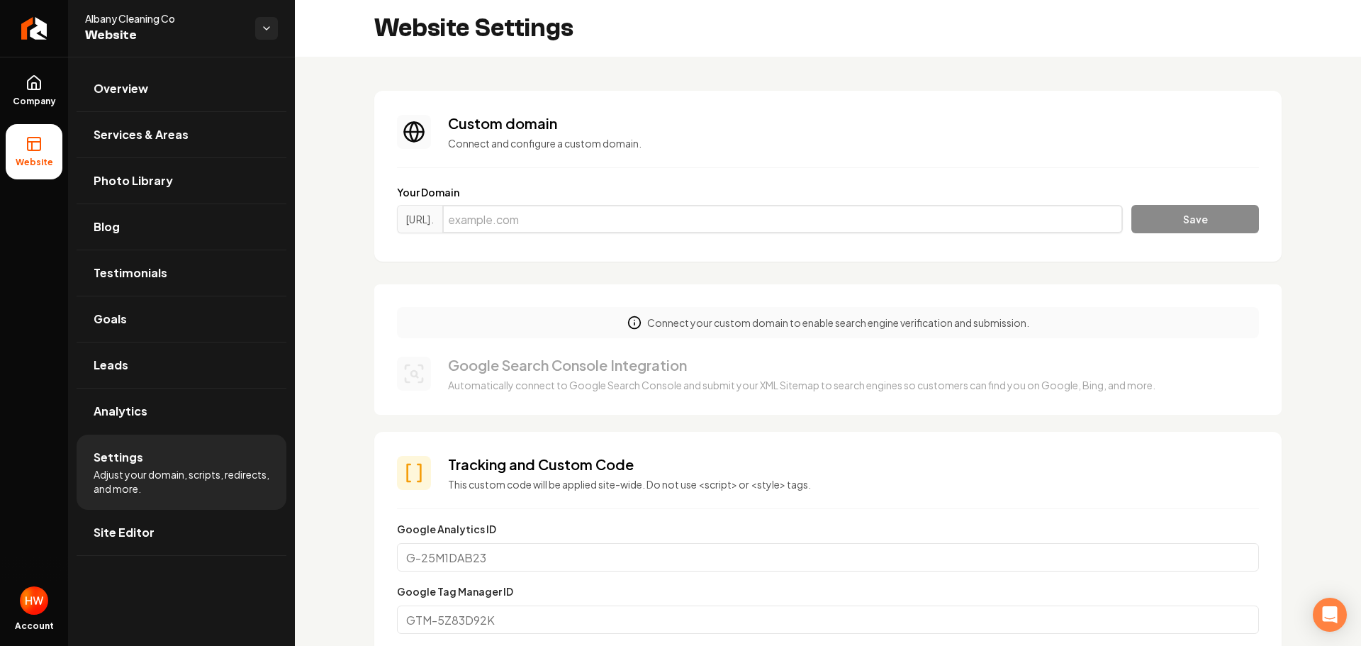
click at [747, 221] on input "Main content area" at bounding box center [782, 219] width 680 height 28
paste input "albanycleaningco.com"
type input "albanycleaningco.com"
click at [1152, 223] on button "Save" at bounding box center [1195, 219] width 128 height 28
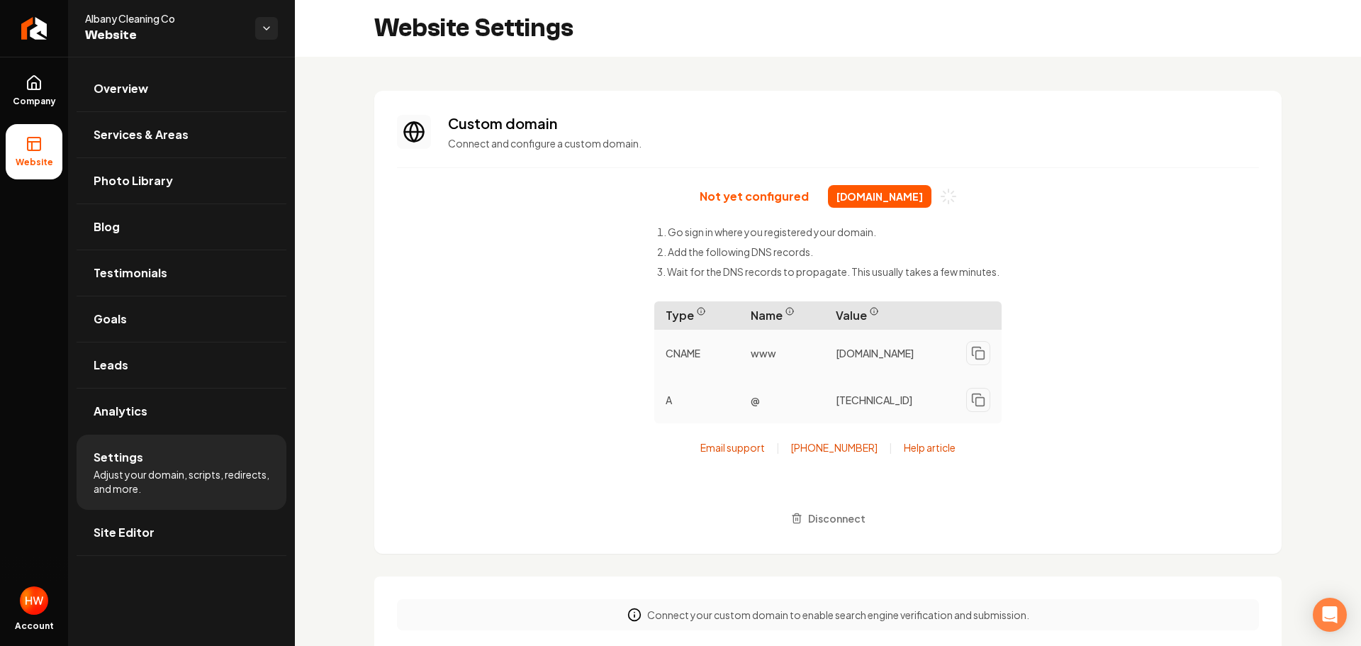
drag, startPoint x: 975, startPoint y: 353, endPoint x: 993, endPoint y: 382, distance: 34.4
click at [975, 354] on icon "Main content area" at bounding box center [978, 353] width 14 height 14
click at [978, 406] on rect "Main content area" at bounding box center [980, 402] width 9 height 9
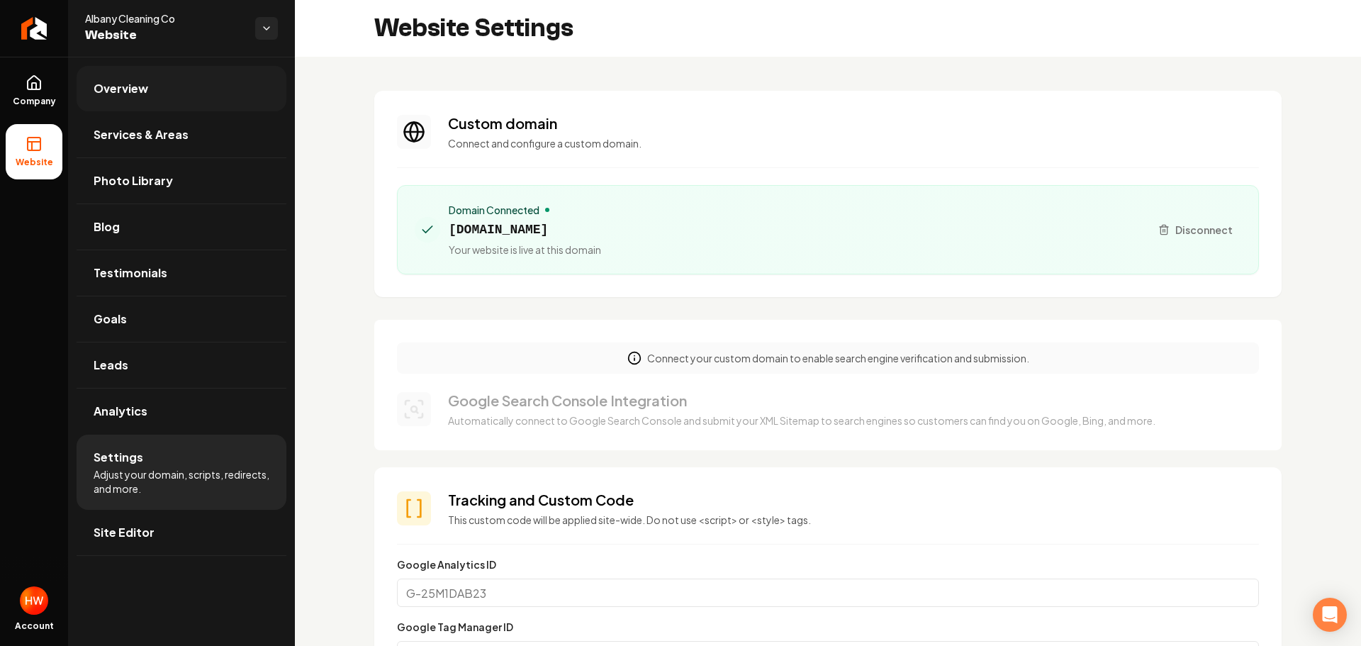
click at [153, 108] on link "Overview" at bounding box center [182, 88] width 210 height 45
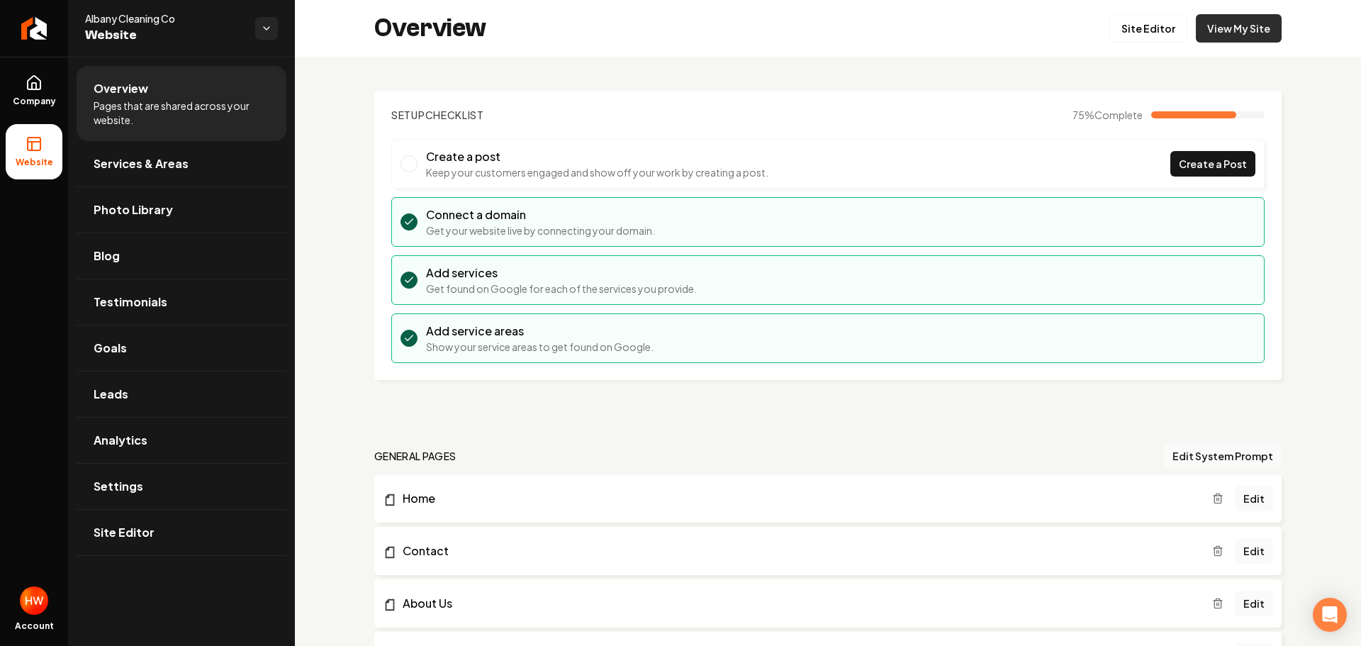
click at [1212, 33] on link "View My Site" at bounding box center [1239, 28] width 86 height 28
click at [42, 28] on icon "Return to dashboard" at bounding box center [34, 28] width 23 height 23
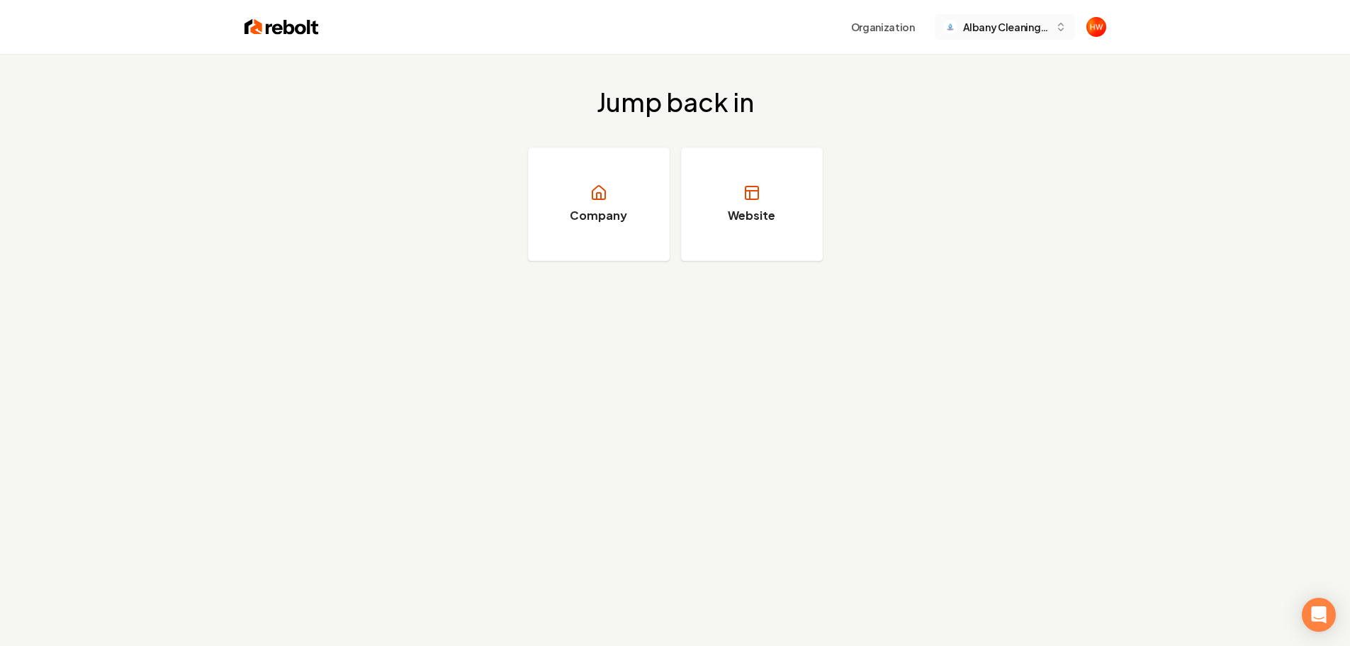
click at [1018, 39] on div "Organization Albany Cleaning Co" at bounding box center [675, 27] width 907 height 54
click at [1030, 34] on span "Albany Cleaning Co" at bounding box center [1006, 27] width 86 height 15
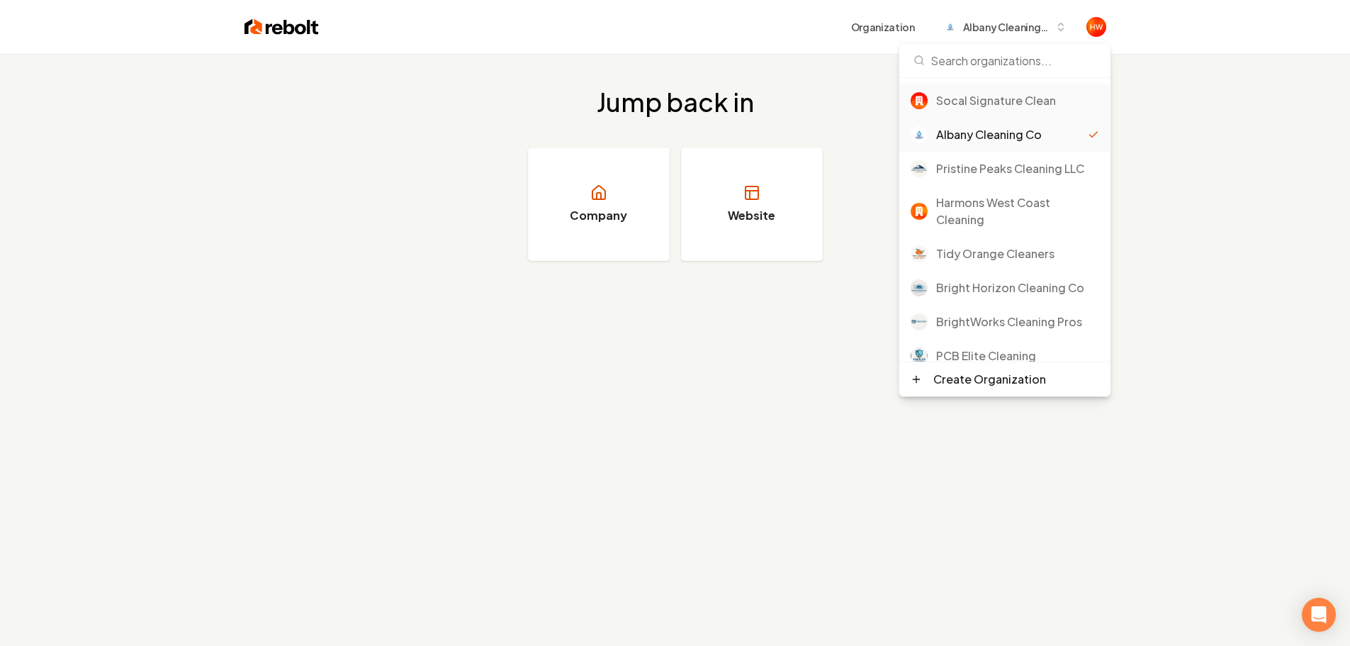
click at [999, 103] on div "Socal Signature Clean" at bounding box center [1017, 100] width 163 height 17
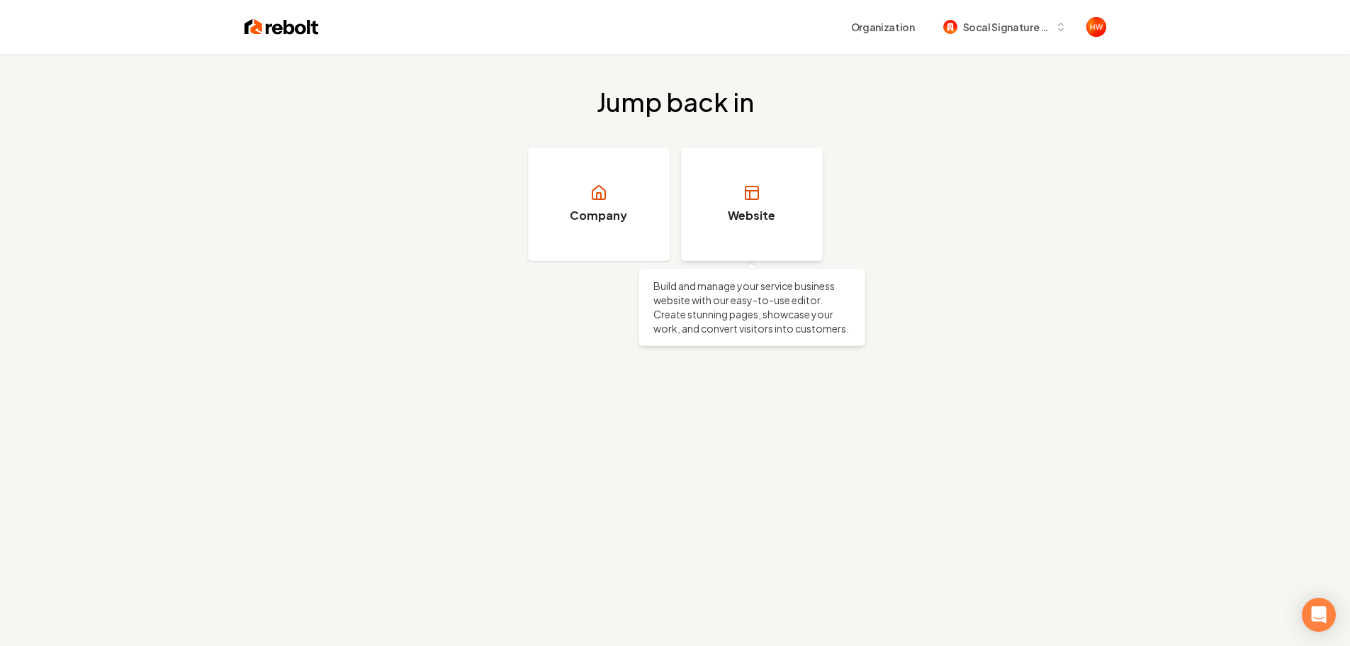
click at [734, 174] on link "Website" at bounding box center [752, 203] width 142 height 113
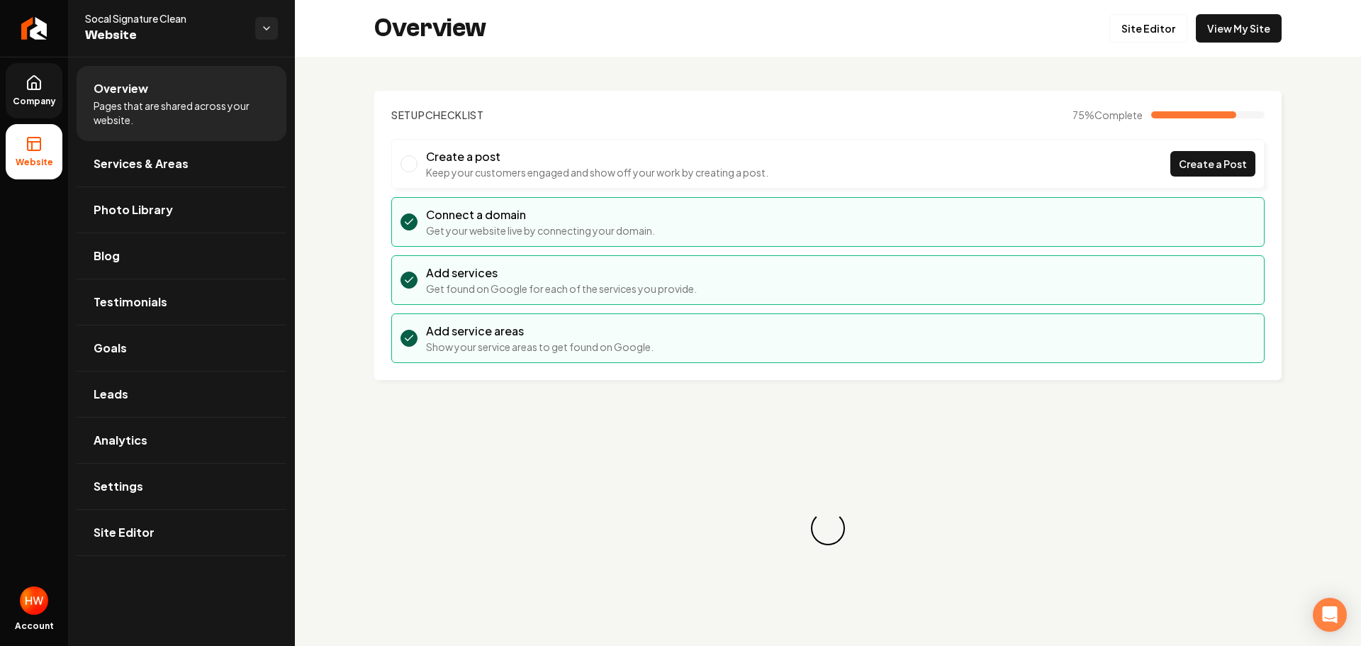
click at [39, 109] on link "Company" at bounding box center [34, 90] width 57 height 55
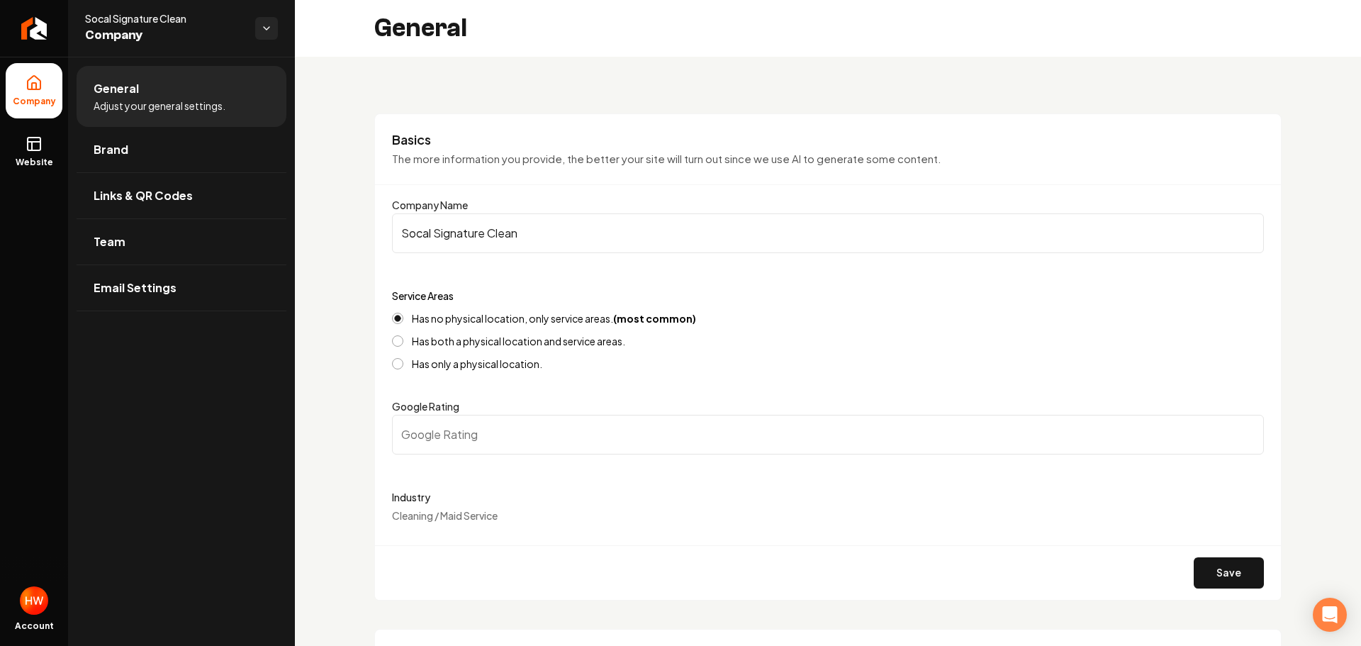
click at [525, 227] on input "Socal Signature Clean" at bounding box center [828, 233] width 872 height 40
click at [35, 32] on icon "Return to dashboard" at bounding box center [34, 28] width 23 height 23
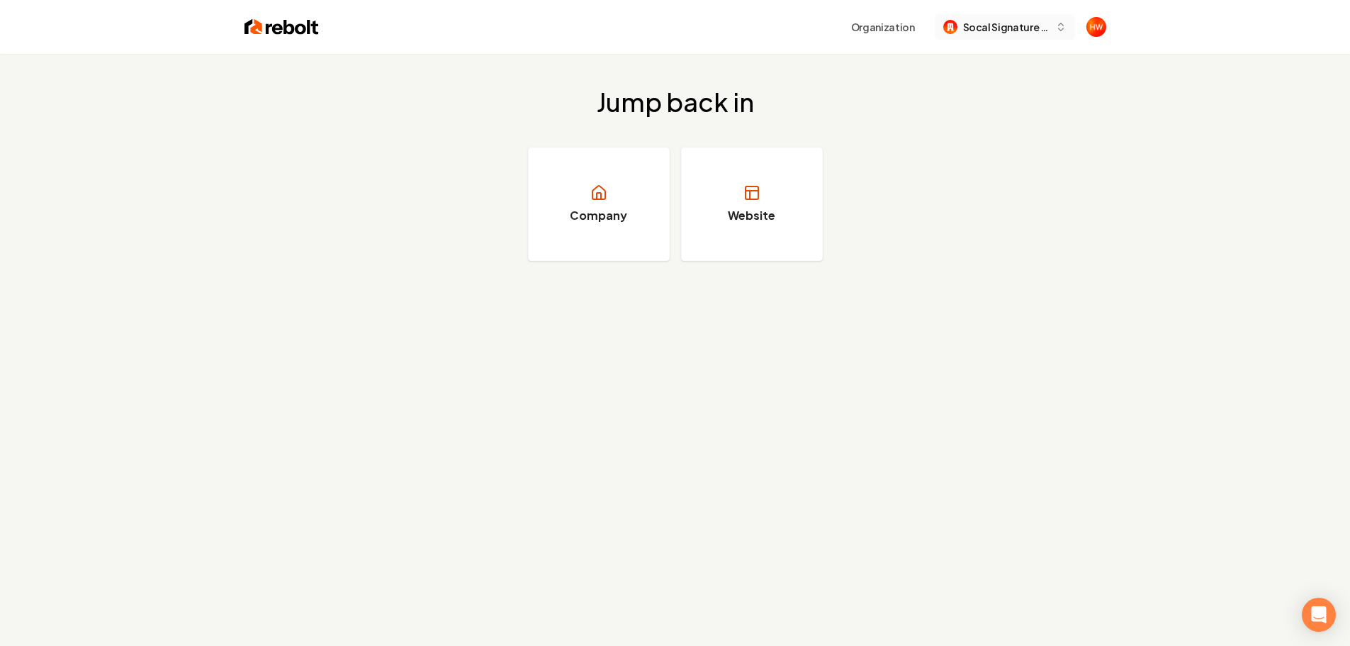
click at [997, 33] on span "Socal Signature Clean" at bounding box center [1006, 27] width 86 height 15
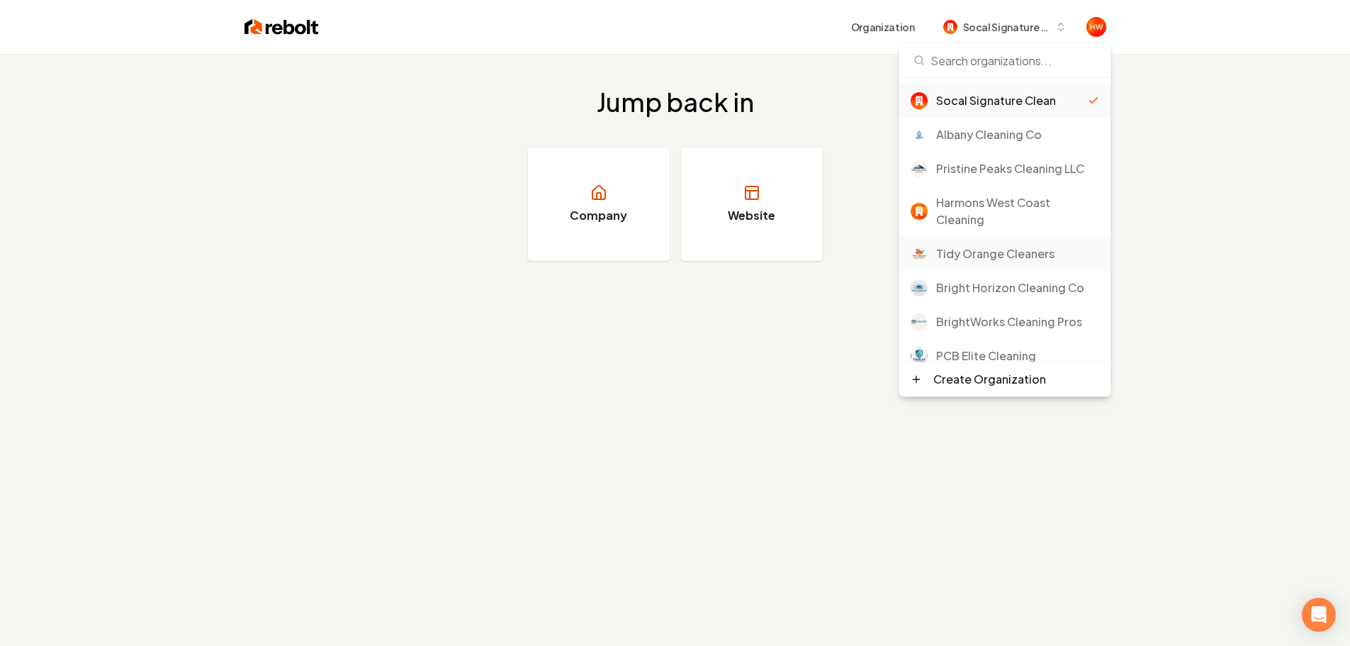
click at [981, 259] on div "Tidy Orange Cleaners" at bounding box center [1017, 253] width 163 height 17
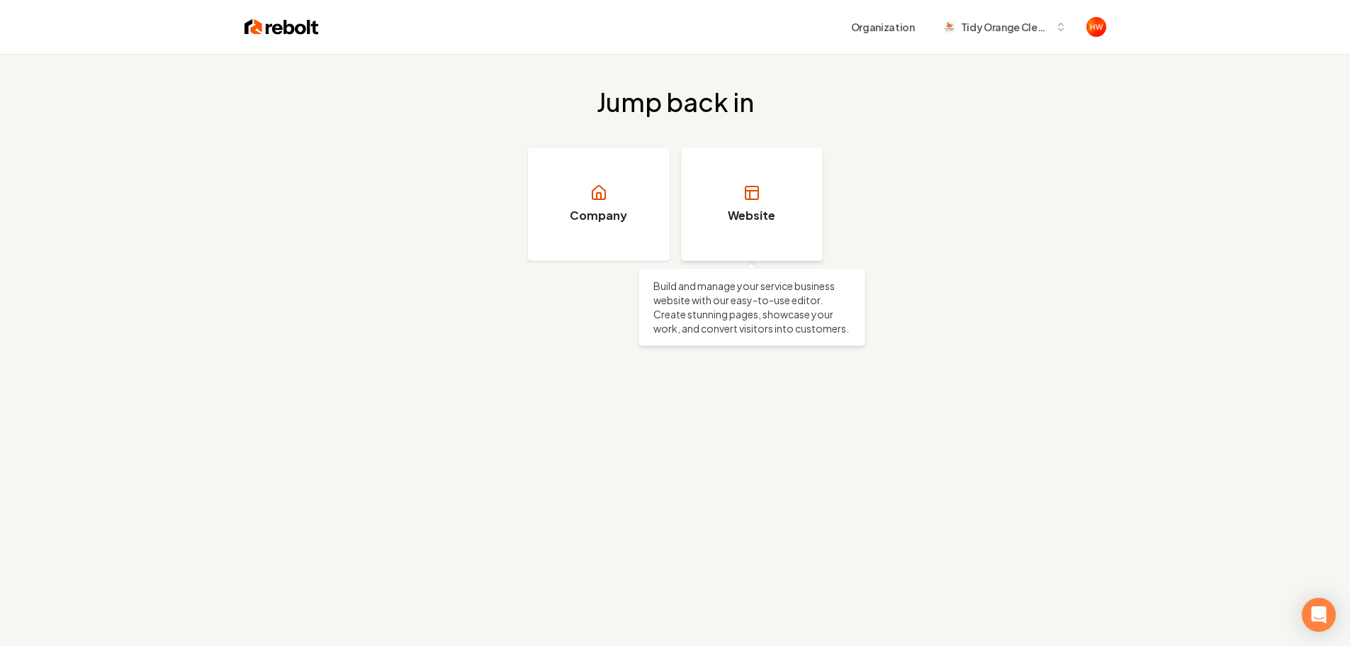
click at [744, 194] on icon at bounding box center [752, 192] width 17 height 17
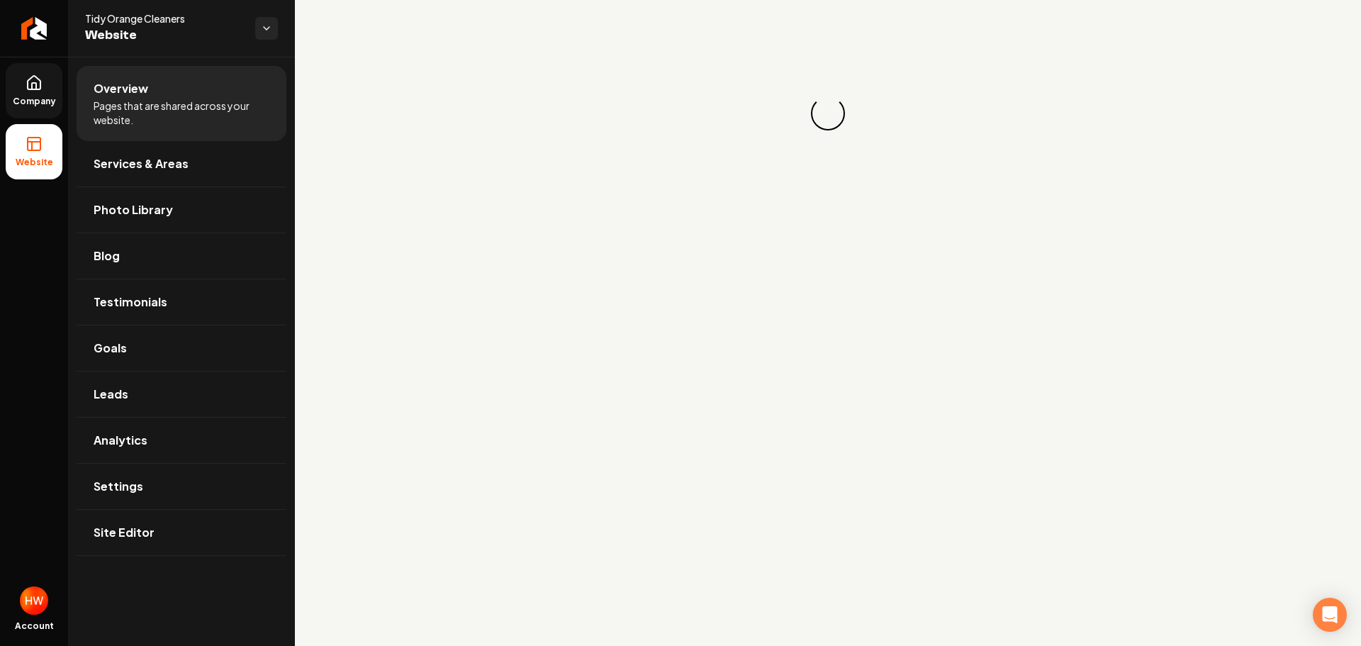
click at [26, 91] on icon at bounding box center [34, 82] width 17 height 17
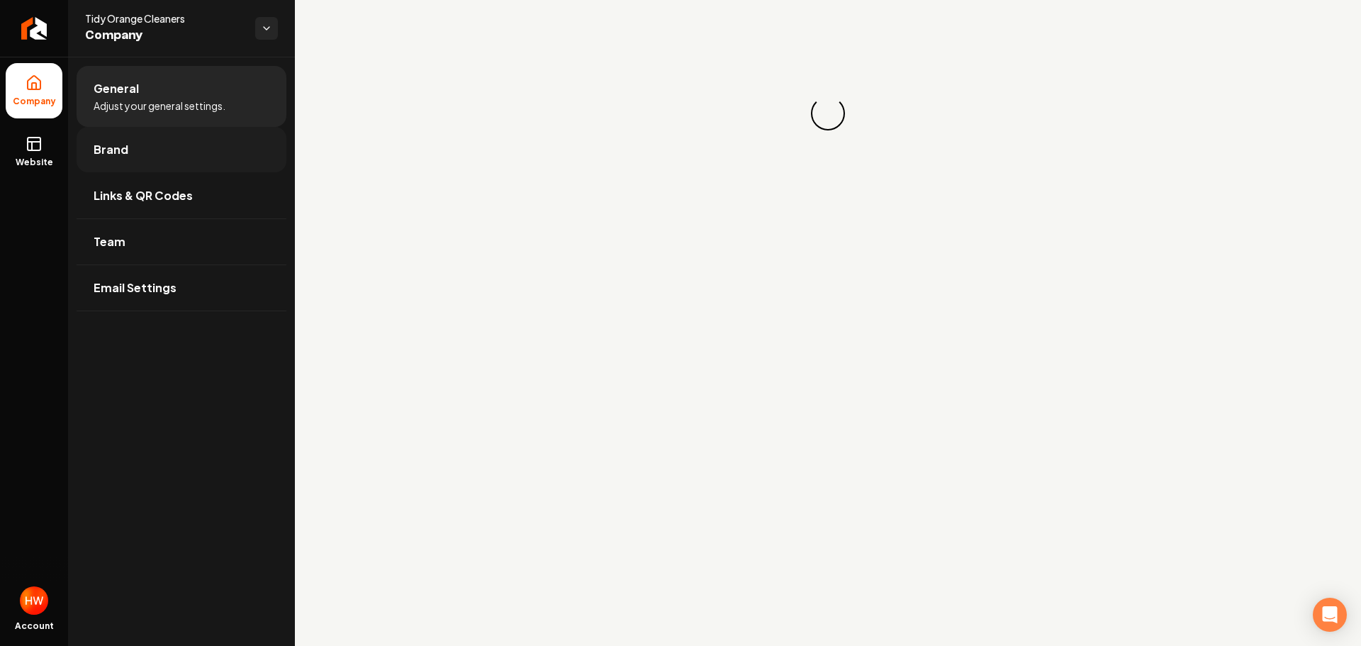
click at [107, 156] on span "Brand" at bounding box center [111, 149] width 35 height 17
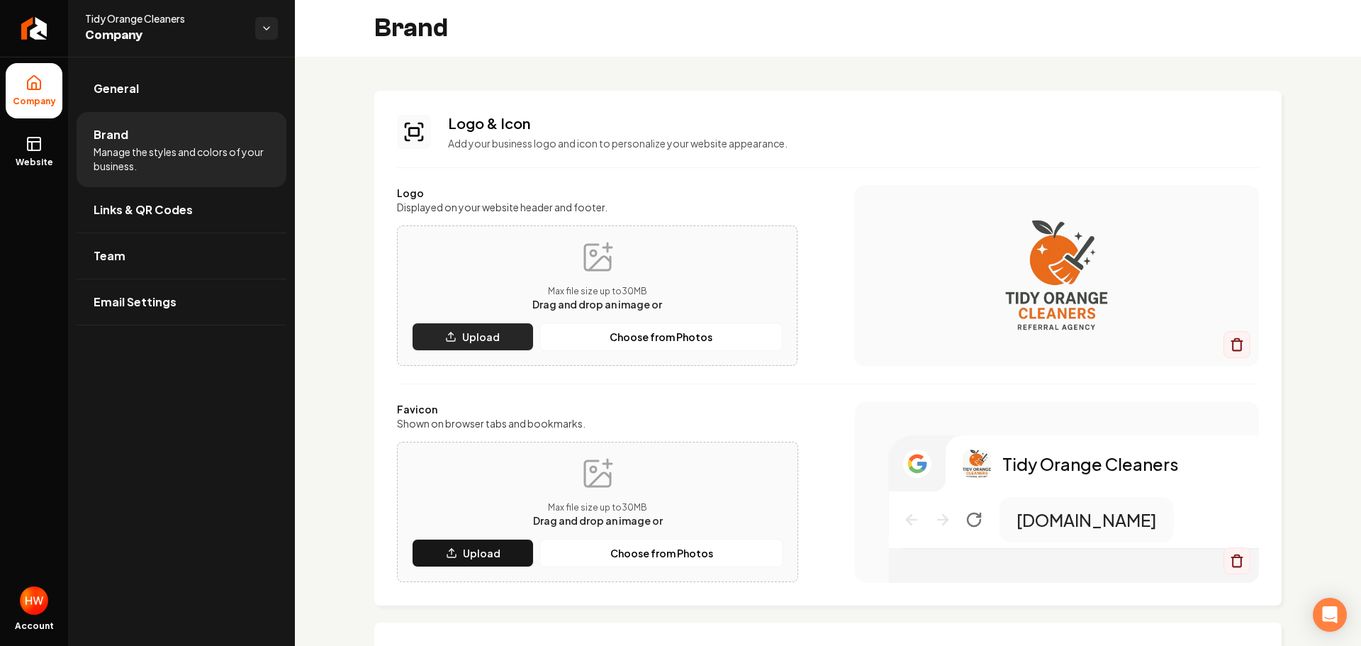
click at [465, 336] on p "Upload" at bounding box center [481, 337] width 38 height 14
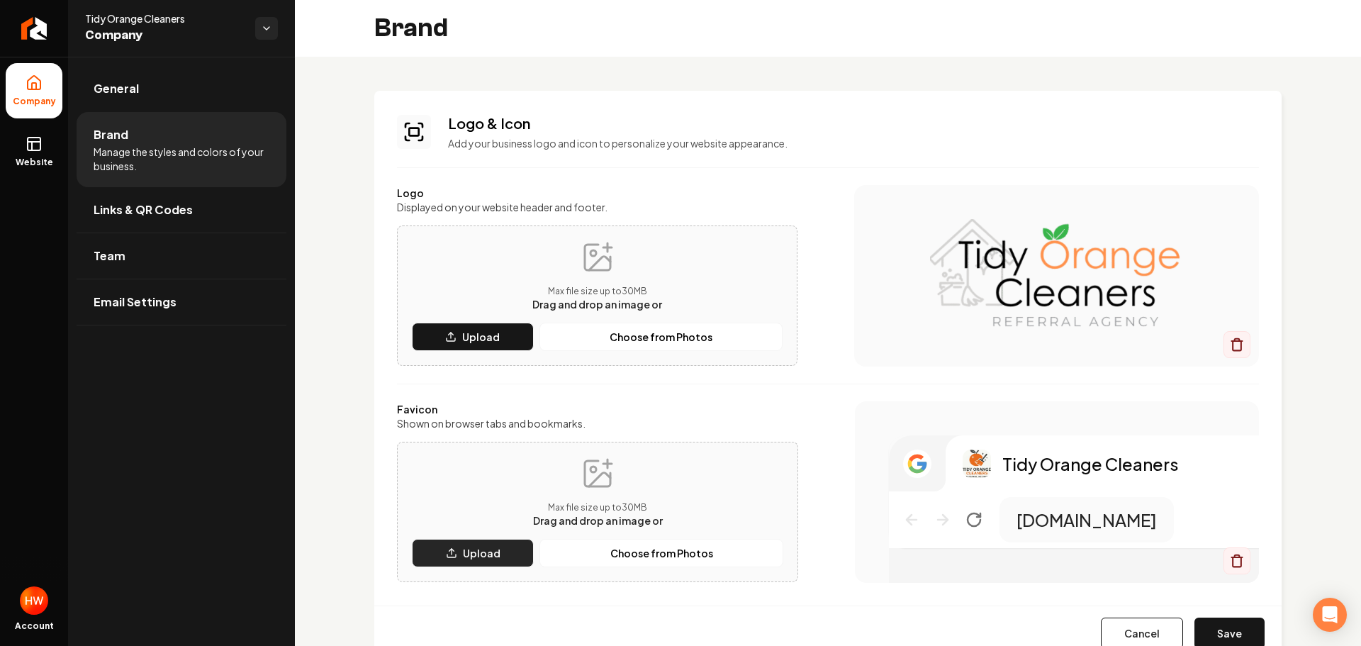
click at [475, 546] on p "Upload" at bounding box center [482, 553] width 38 height 14
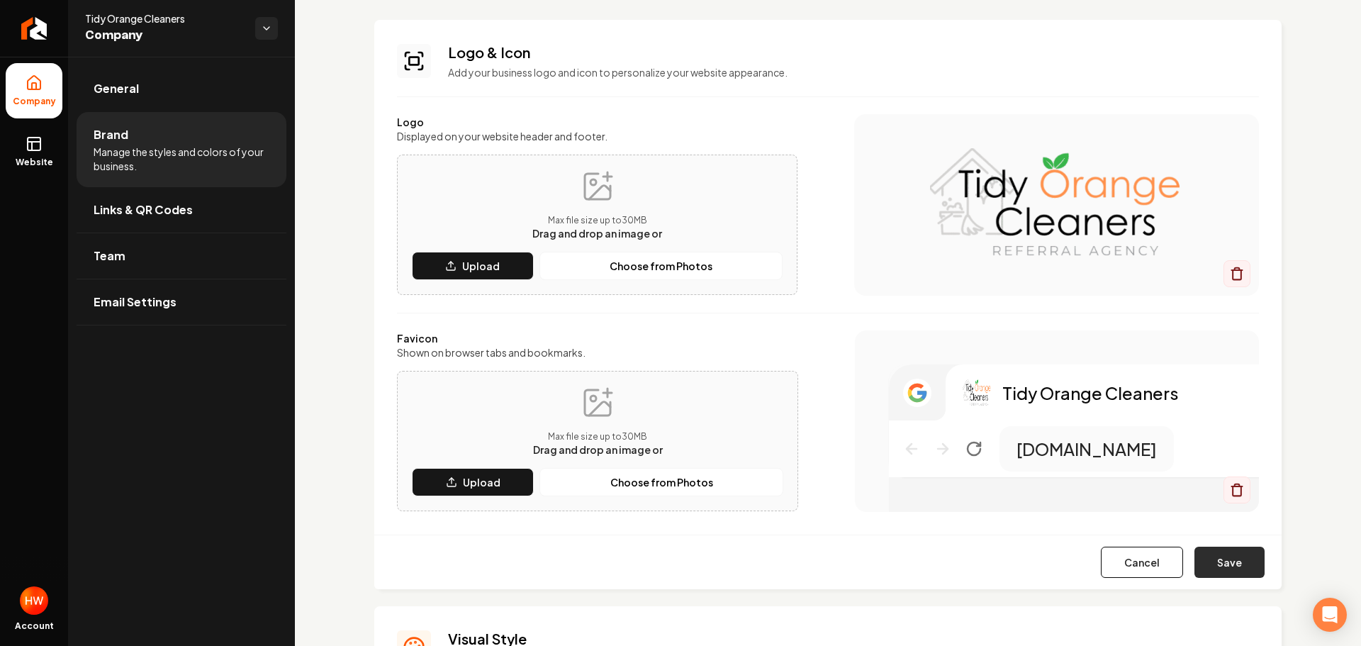
click at [1211, 563] on button "Save" at bounding box center [1229, 561] width 70 height 31
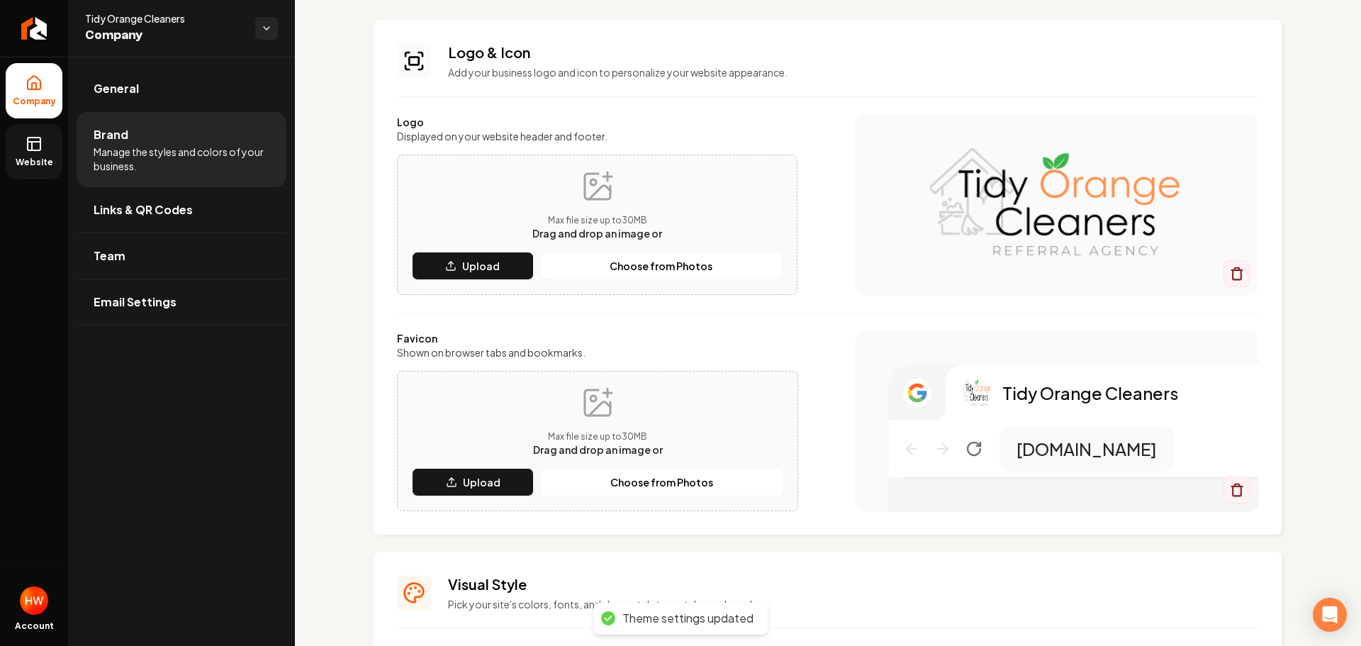
click at [40, 150] on rect at bounding box center [34, 144] width 13 height 13
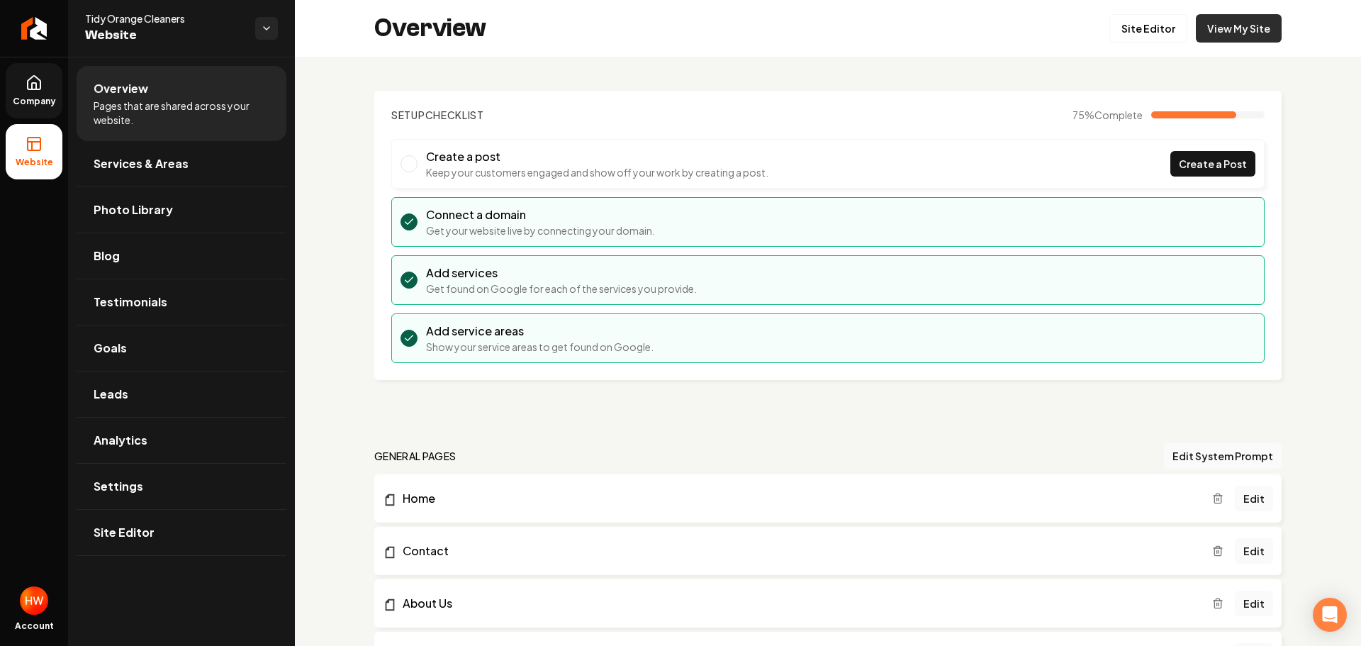
click at [1243, 26] on link "View My Site" at bounding box center [1239, 28] width 86 height 28
click at [38, 27] on icon "Return to dashboard" at bounding box center [34, 28] width 23 height 23
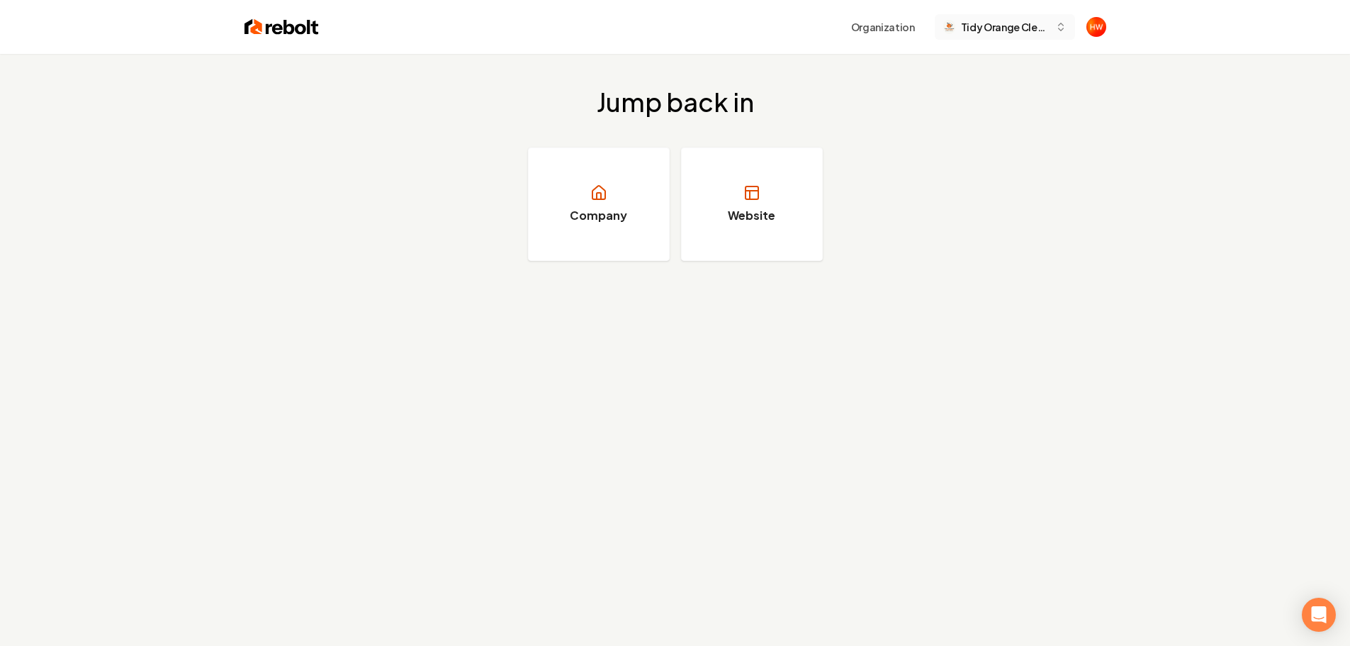
click at [1004, 35] on button "Tidy Orange Cleaners" at bounding box center [1005, 27] width 140 height 26
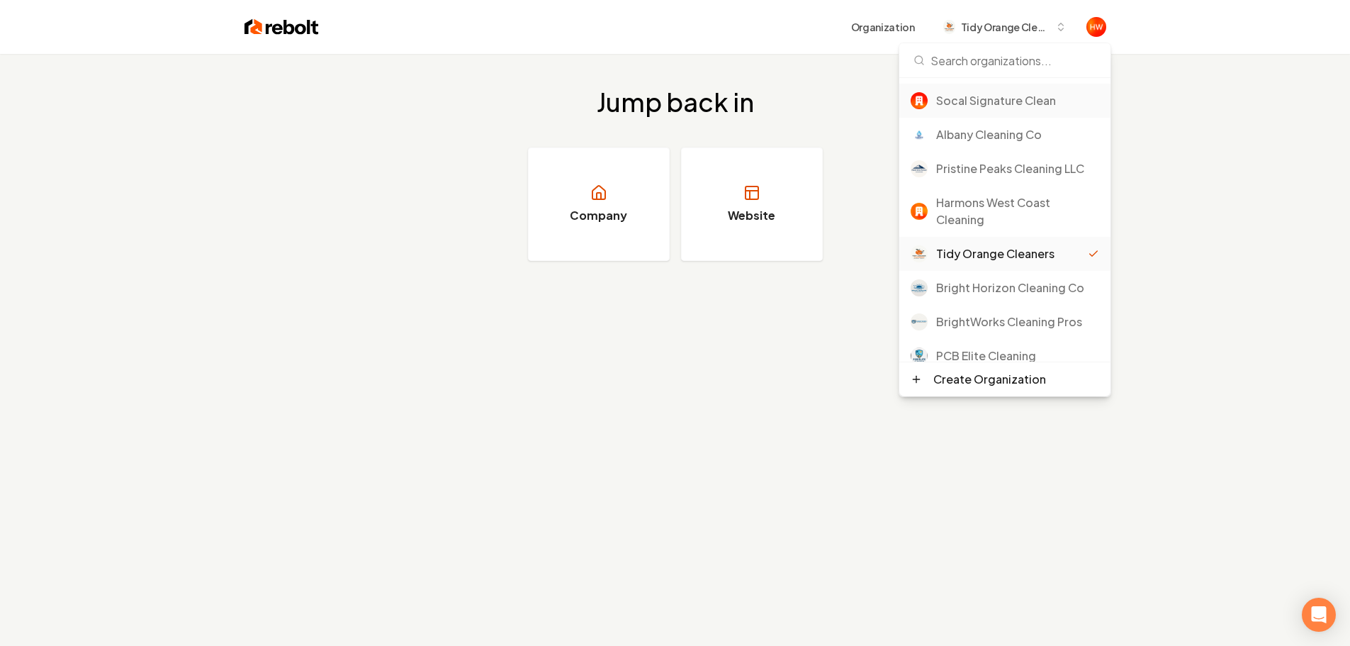
click at [1002, 103] on div "Socal Signature Clean" at bounding box center [1017, 100] width 163 height 17
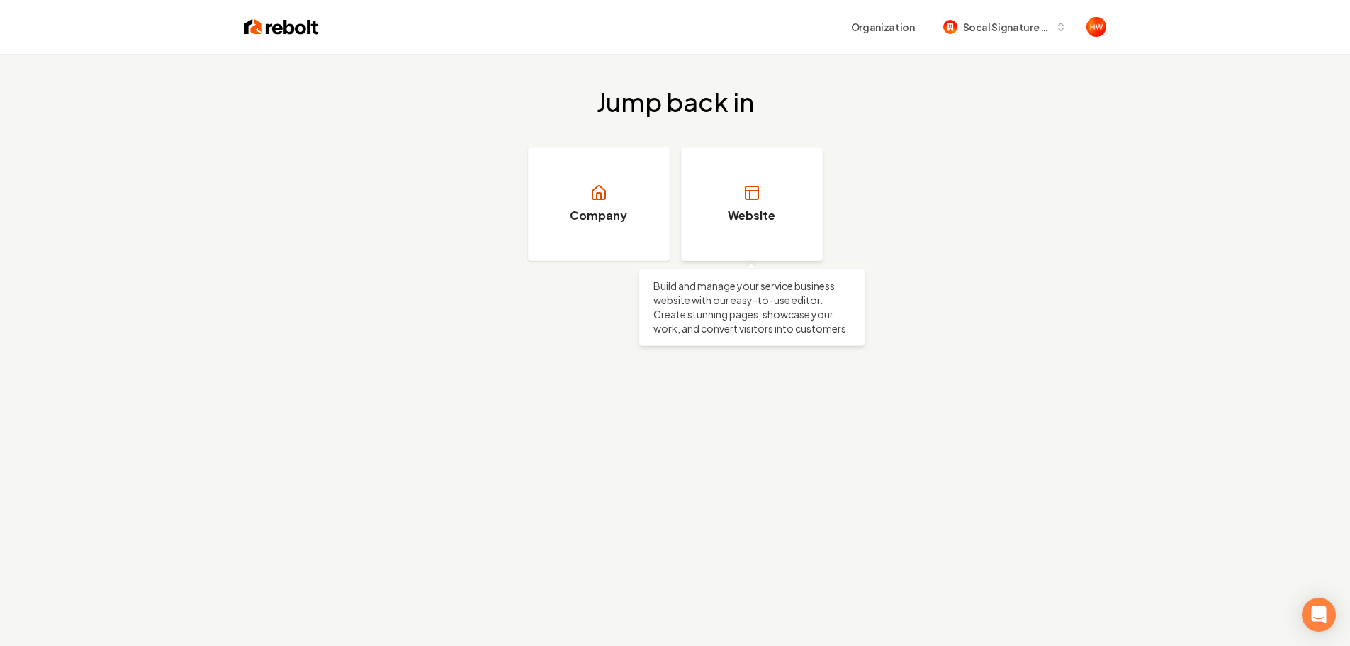
click at [746, 200] on icon at bounding box center [752, 192] width 17 height 17
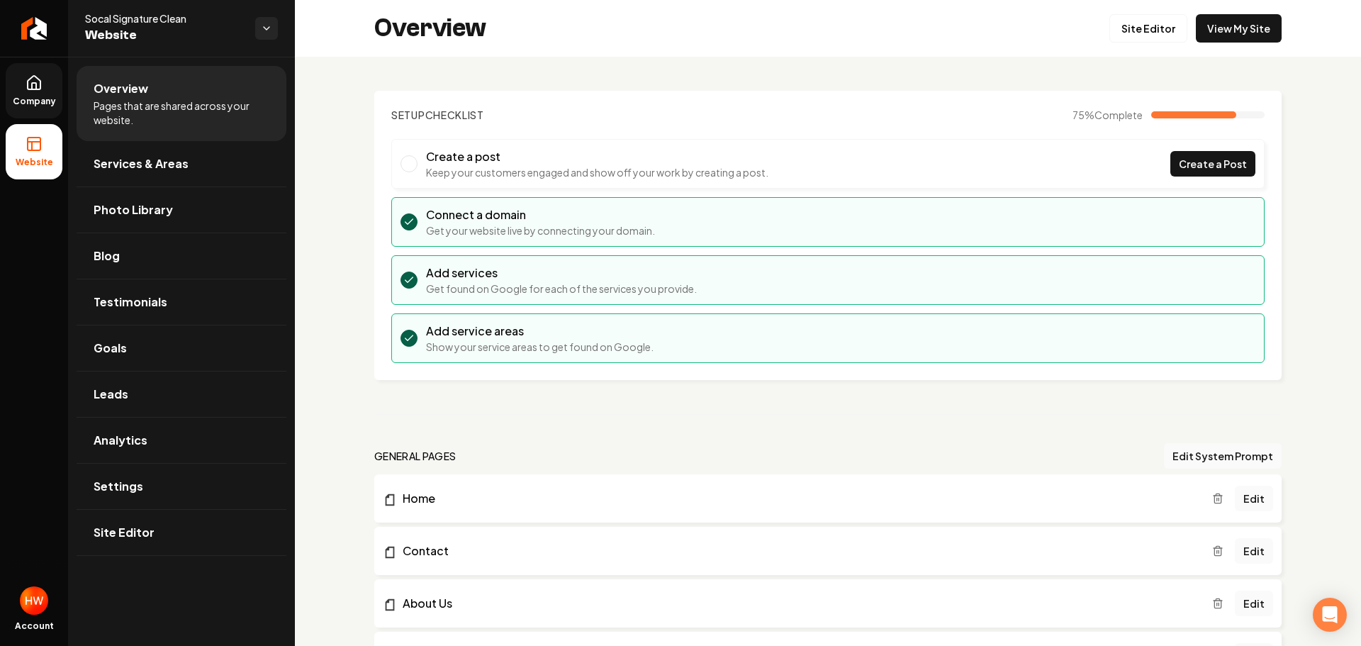
click at [37, 95] on link "Company" at bounding box center [34, 90] width 57 height 55
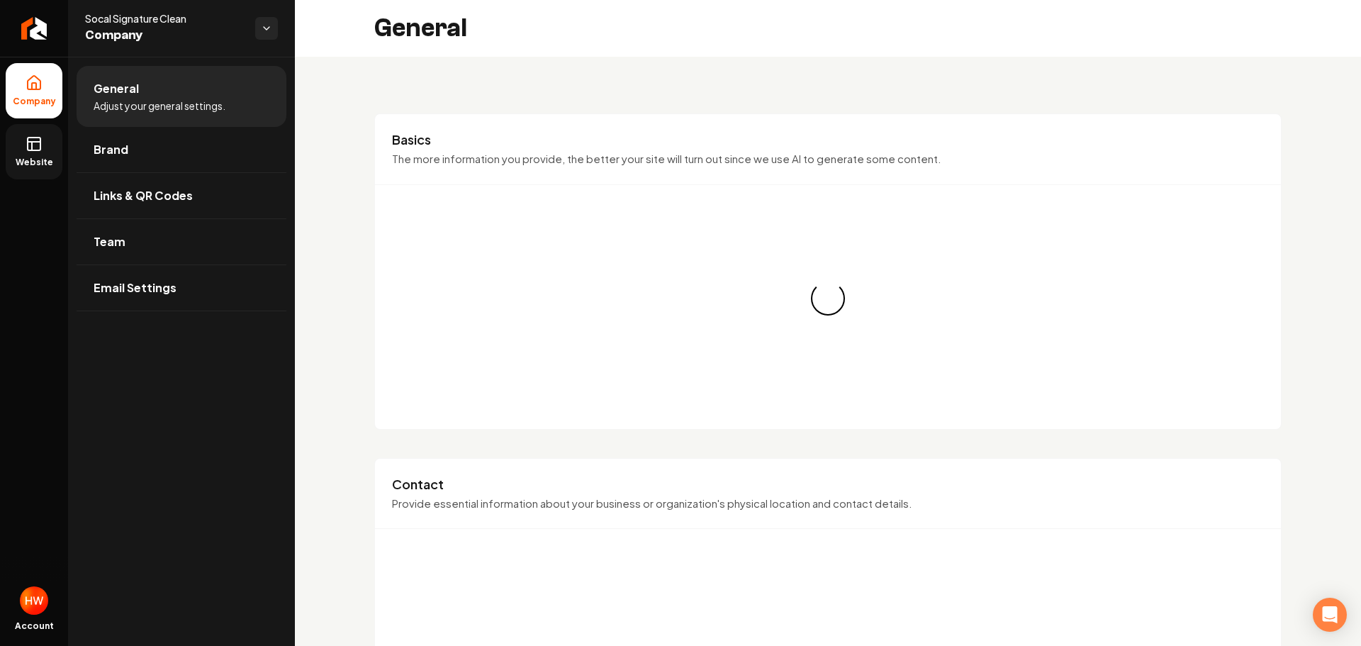
click at [43, 139] on link "Website" at bounding box center [34, 151] width 57 height 55
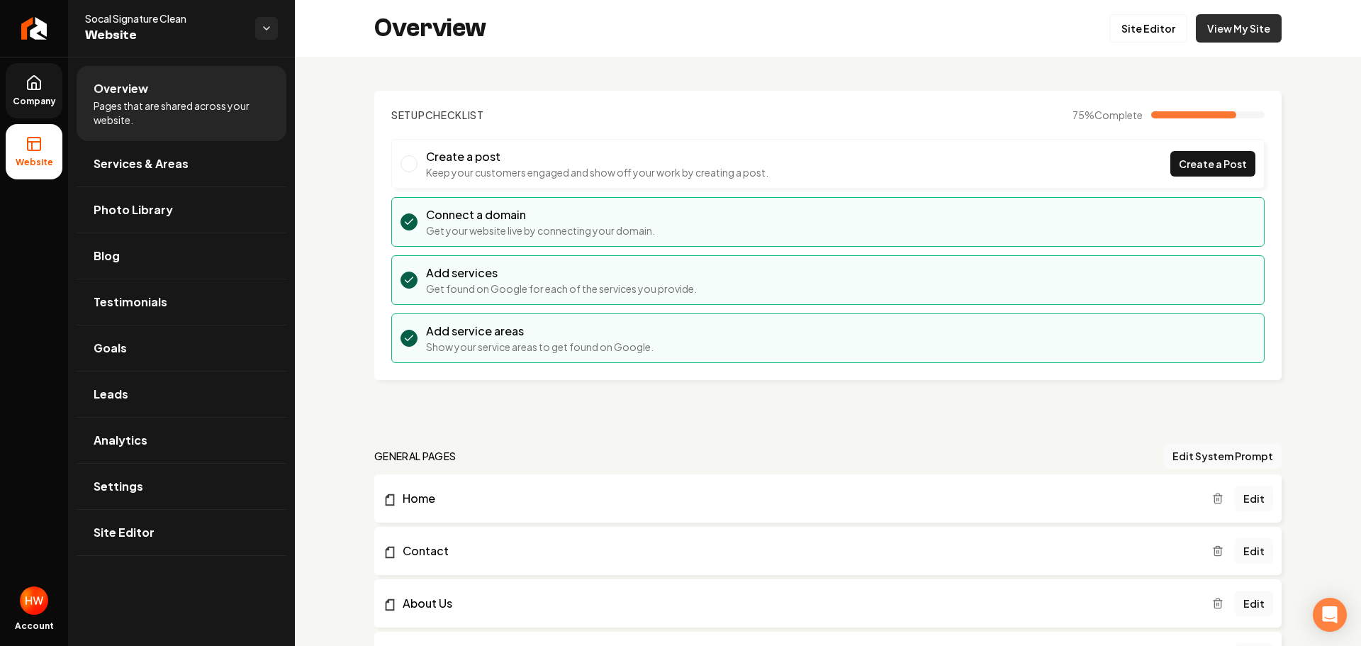
click at [1221, 34] on link "View My Site" at bounding box center [1239, 28] width 86 height 28
